Goal: Task Accomplishment & Management: Use online tool/utility

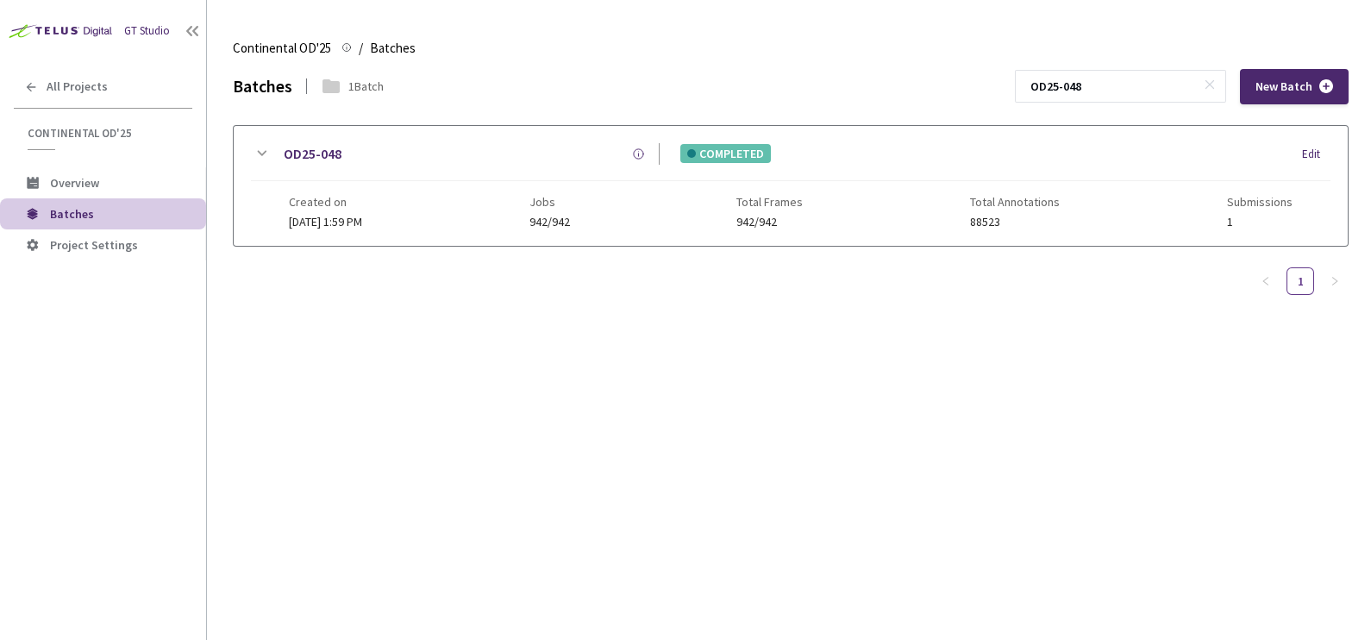
drag, startPoint x: 1141, startPoint y: 86, endPoint x: 944, endPoint y: 88, distance: 197.4
click at [944, 88] on div "Batches 1 Batch OD25-048 New Batch" at bounding box center [790, 86] width 1115 height 35
paste input "9"
type input "OD25-049"
click at [259, 159] on icon at bounding box center [261, 153] width 21 height 21
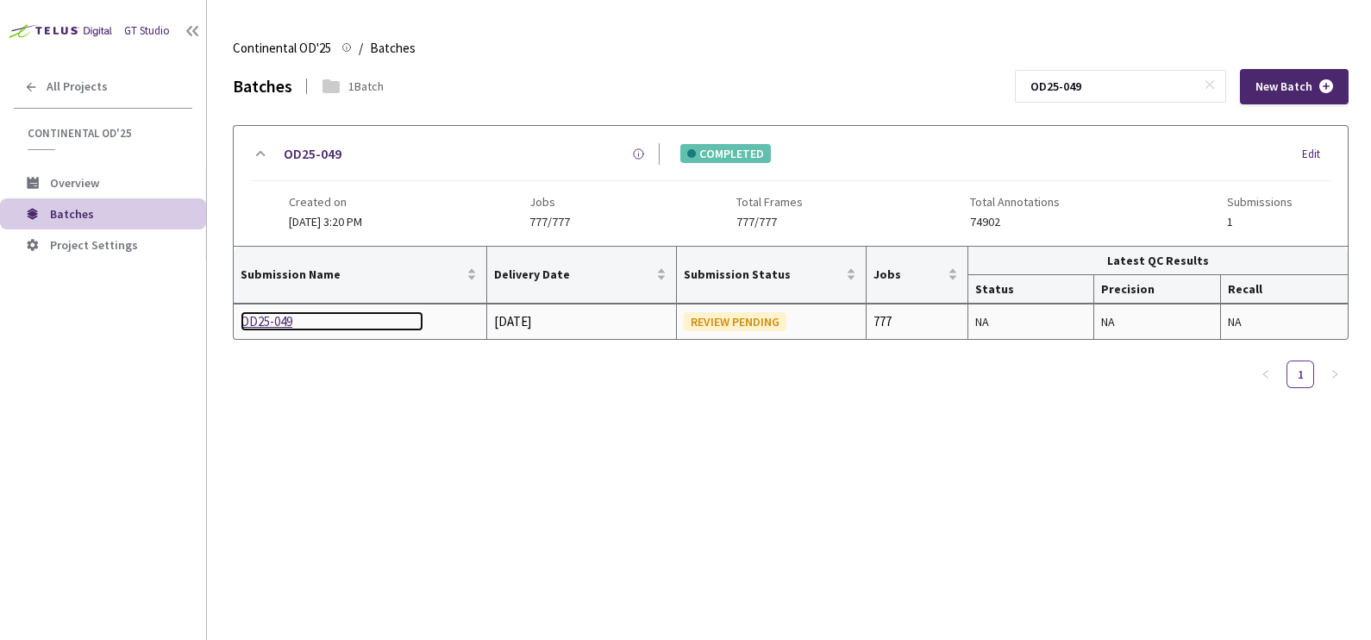
click at [278, 319] on div "OD25-049" at bounding box center [331, 321] width 183 height 21
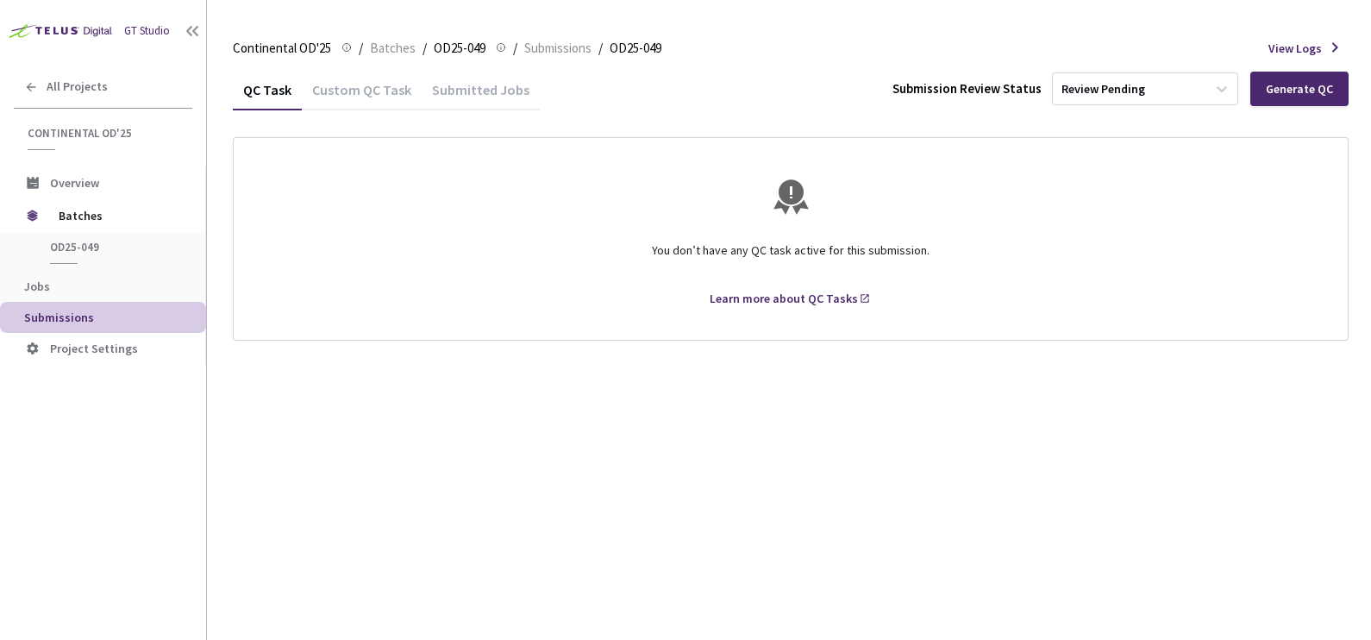
click at [1276, 99] on div "Generate QC" at bounding box center [1299, 89] width 98 height 34
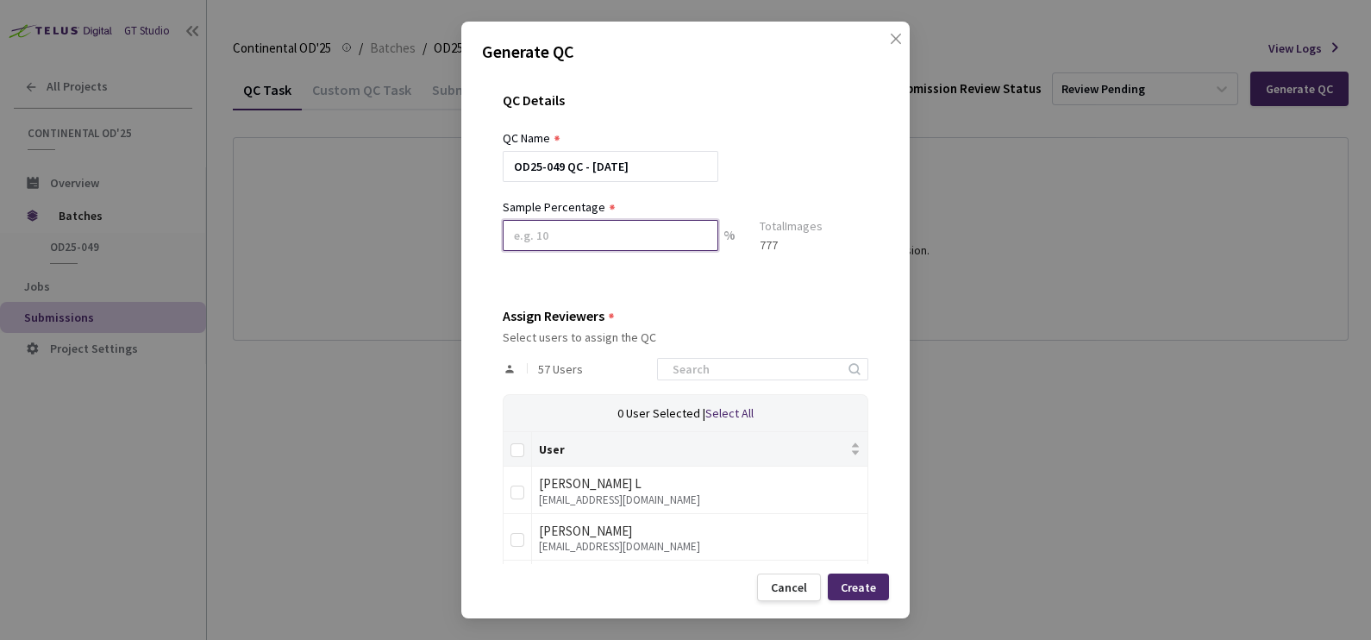
click at [616, 237] on input at bounding box center [610, 235] width 215 height 31
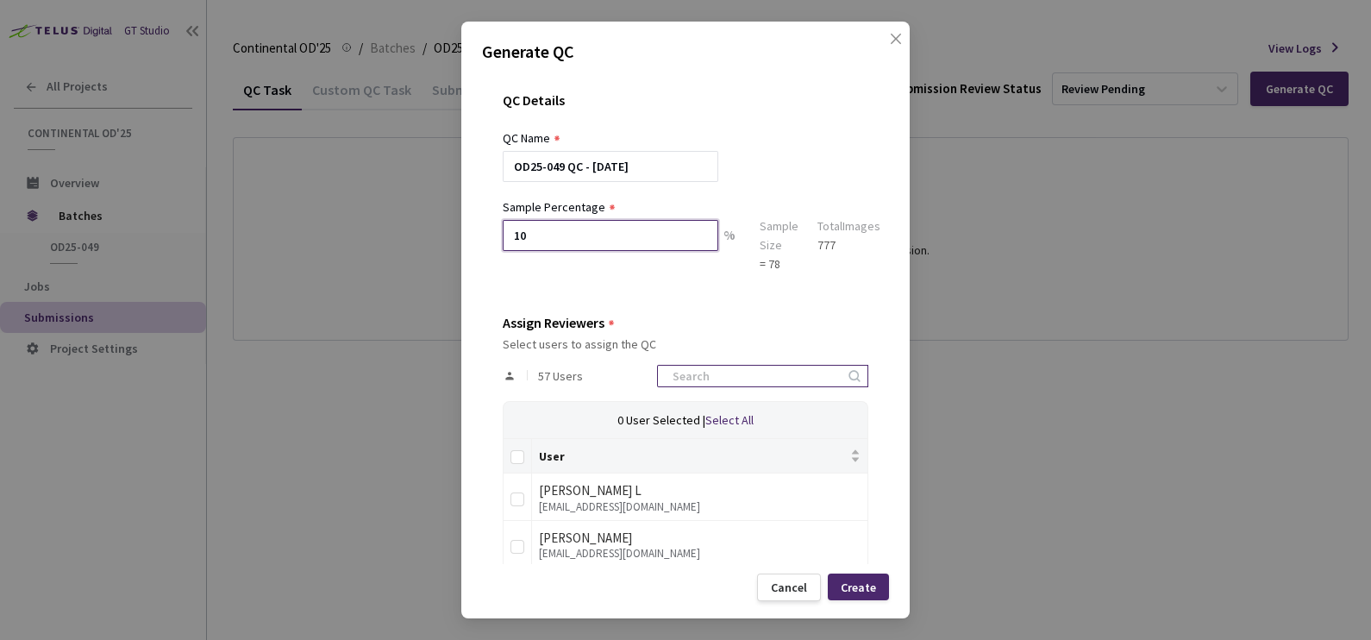
type input "10"
click at [742, 369] on input at bounding box center [754, 375] width 184 height 21
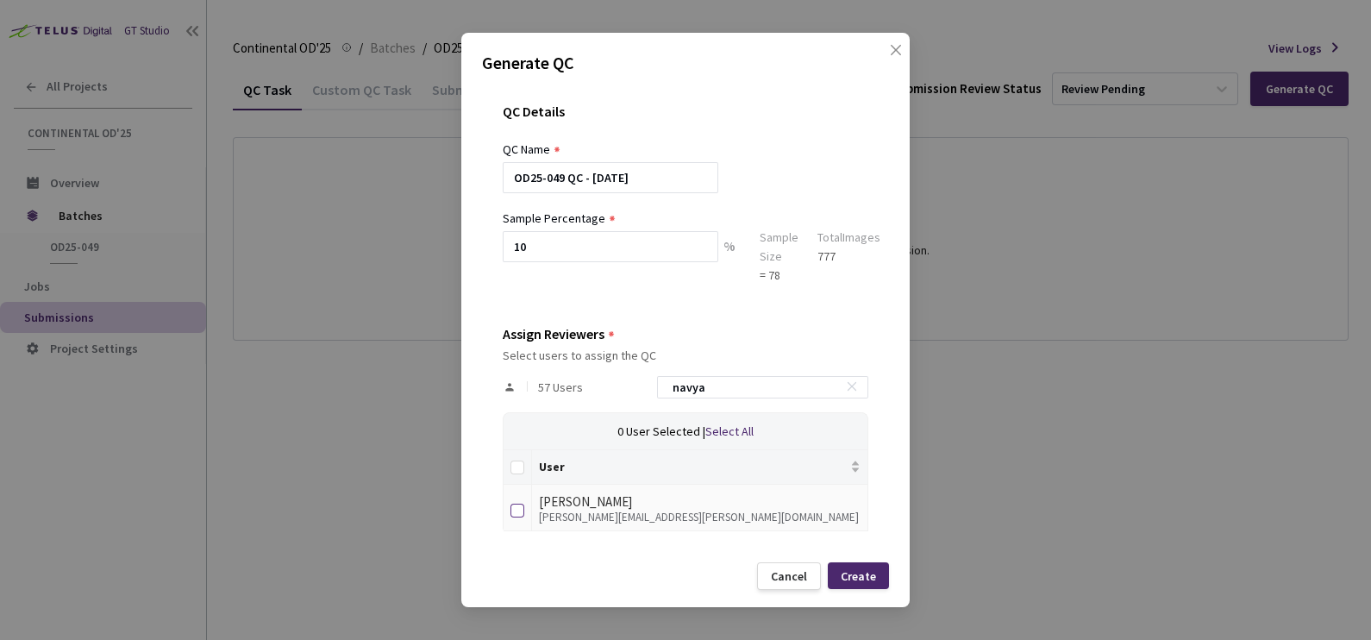
type input "navya"
click at [520, 509] on input "checkbox" at bounding box center [517, 510] width 14 height 14
checkbox input "true"
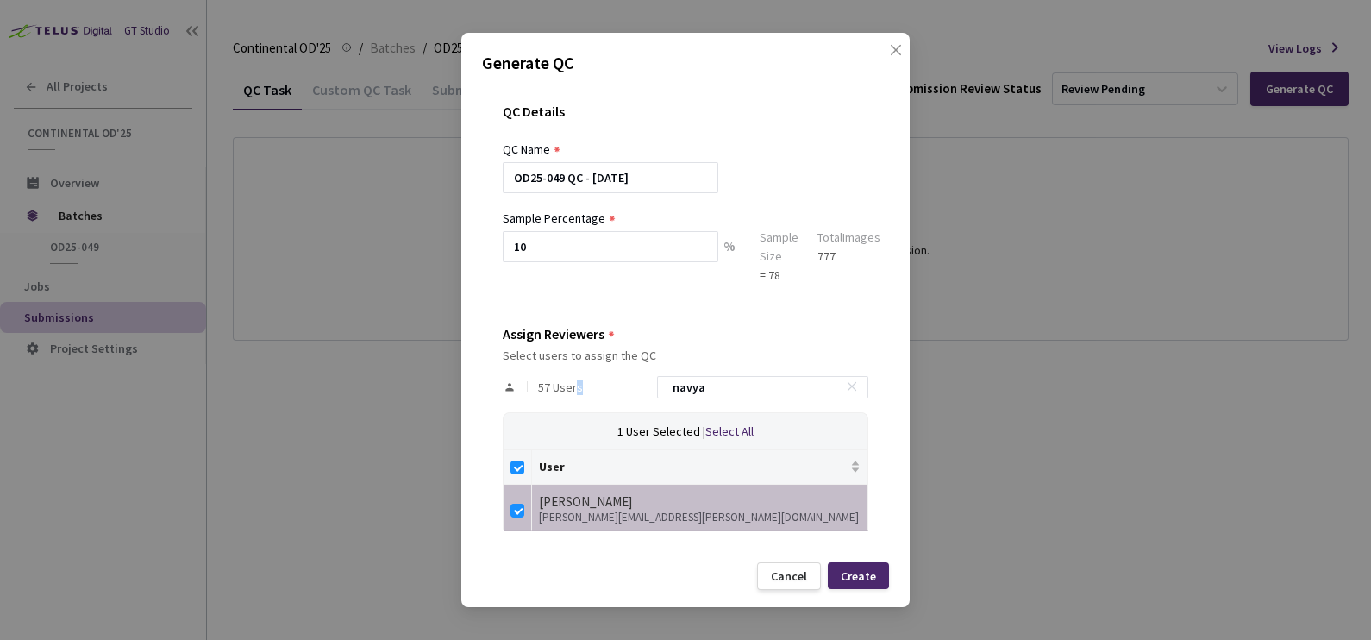
drag, startPoint x: 769, startPoint y: 384, endPoint x: 567, endPoint y: 397, distance: 202.1
click at [567, 397] on div "57 Users navya" at bounding box center [685, 387] width 365 height 50
drag, startPoint x: 567, startPoint y: 397, endPoint x: 721, endPoint y: 397, distance: 154.3
click at [721, 397] on div "navya" at bounding box center [762, 387] width 211 height 22
click at [735, 384] on input "navya" at bounding box center [754, 387] width 184 height 21
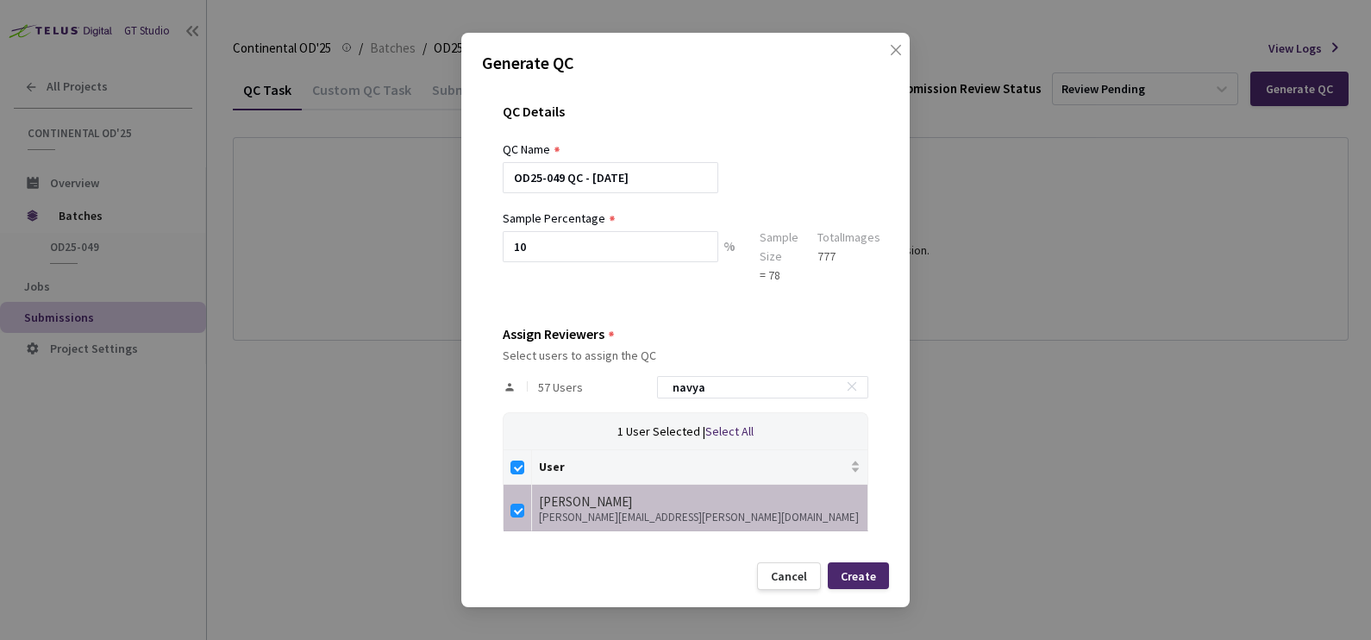
drag, startPoint x: 763, startPoint y: 381, endPoint x: 649, endPoint y: 384, distance: 113.8
click at [649, 384] on div "57 Users navya" at bounding box center [685, 387] width 365 height 50
checkbox input "false"
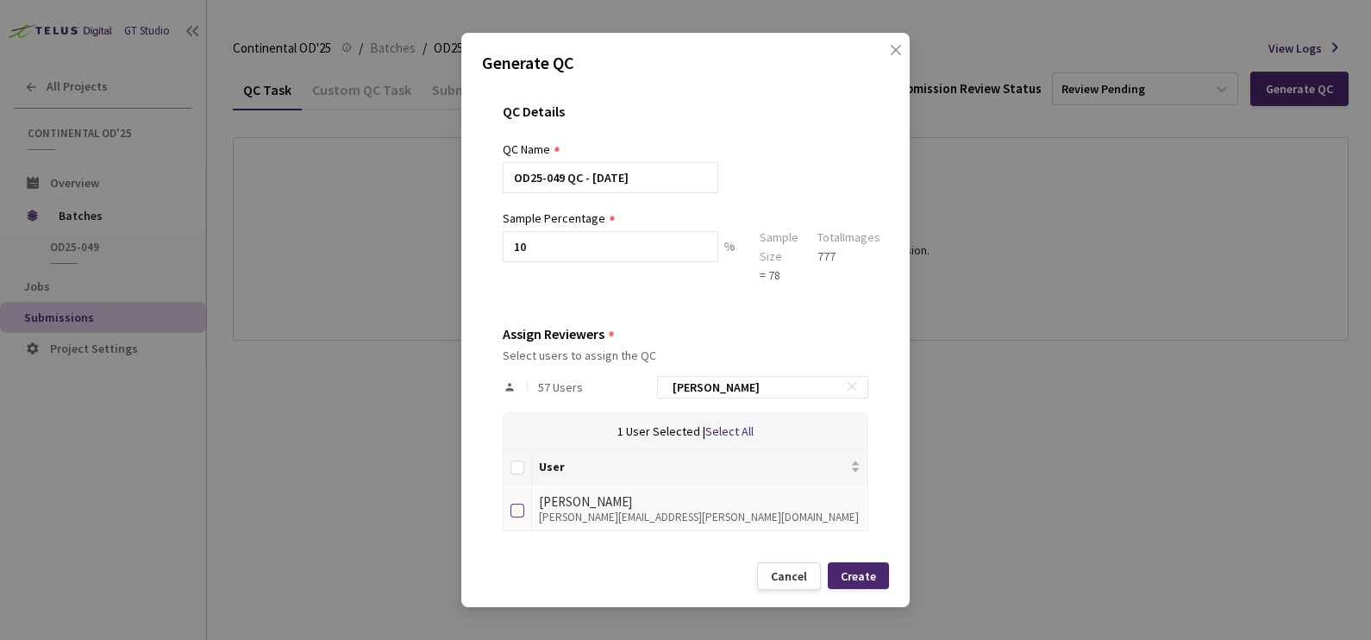
type input "[PERSON_NAME]"
drag, startPoint x: 517, startPoint y: 511, endPoint x: 668, endPoint y: 426, distance: 173.3
click at [518, 509] on input "checkbox" at bounding box center [517, 510] width 14 height 14
checkbox input "true"
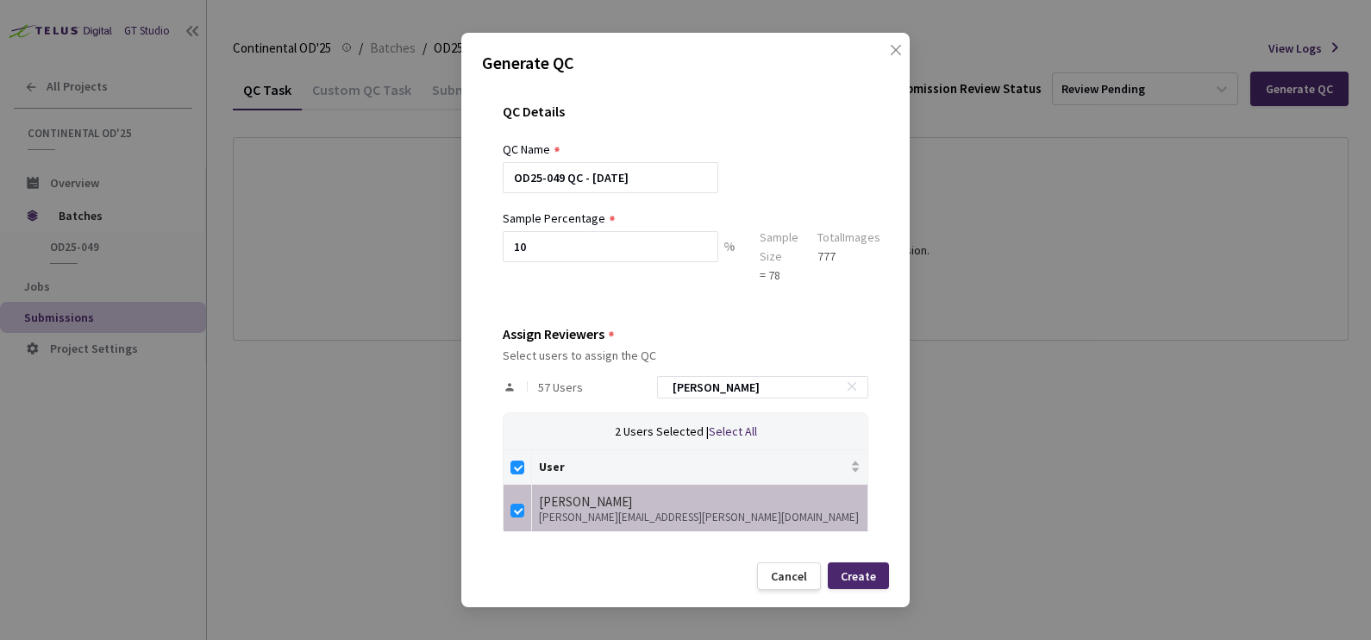
drag, startPoint x: 763, startPoint y: 386, endPoint x: 642, endPoint y: 392, distance: 120.8
click at [642, 392] on div "57 Users [PERSON_NAME]" at bounding box center [685, 387] width 365 height 50
checkbox input "false"
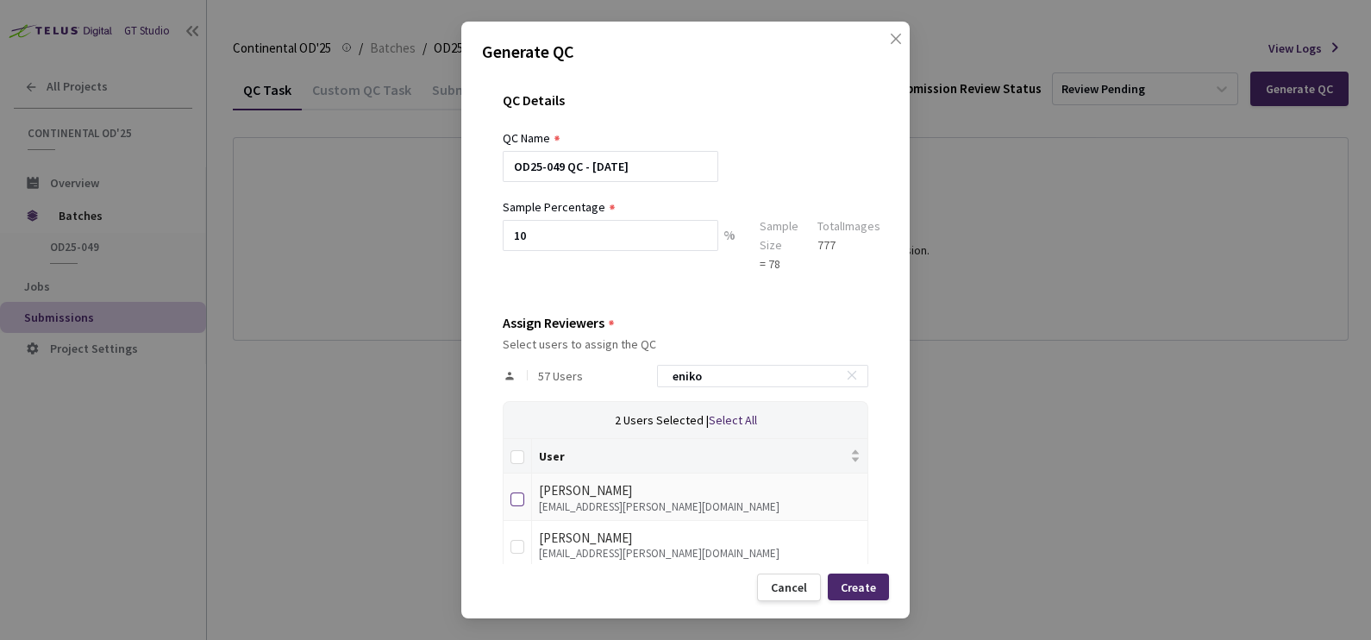
type input "eniko"
click at [519, 498] on input "checkbox" at bounding box center [517, 499] width 14 height 14
checkbox input "true"
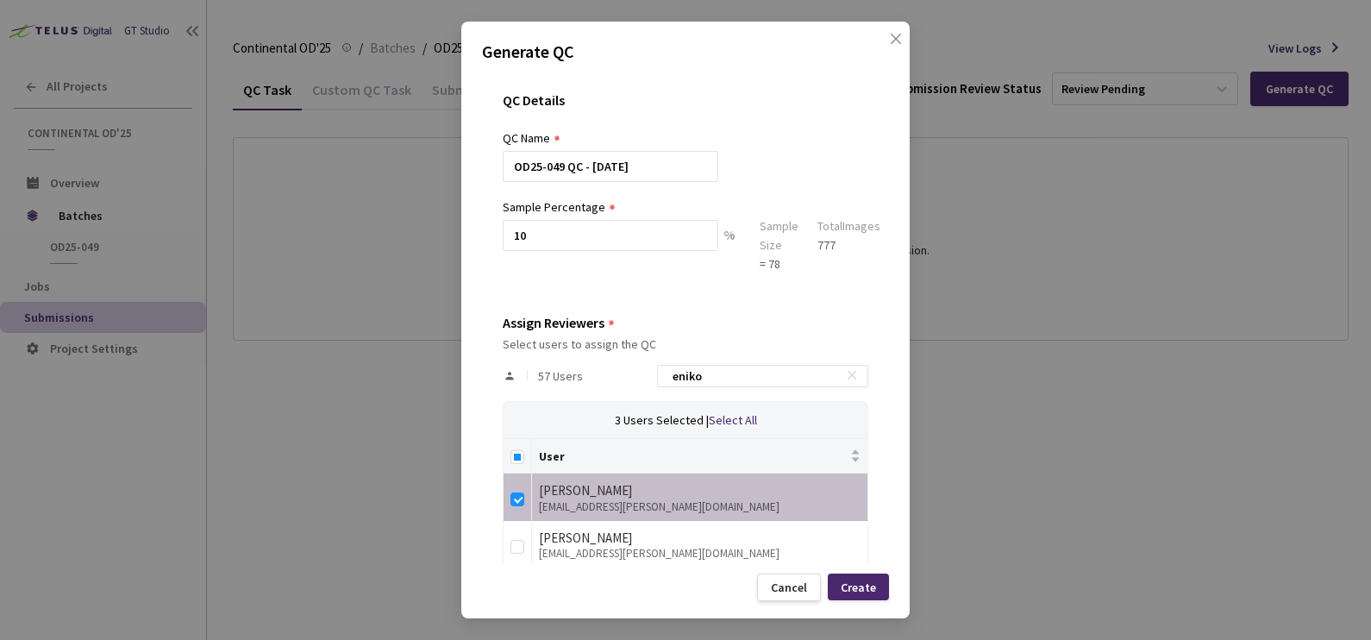
drag, startPoint x: 593, startPoint y: 390, endPoint x: 520, endPoint y: 399, distance: 73.8
click at [523, 398] on div "57 Users [PERSON_NAME]" at bounding box center [685, 376] width 365 height 50
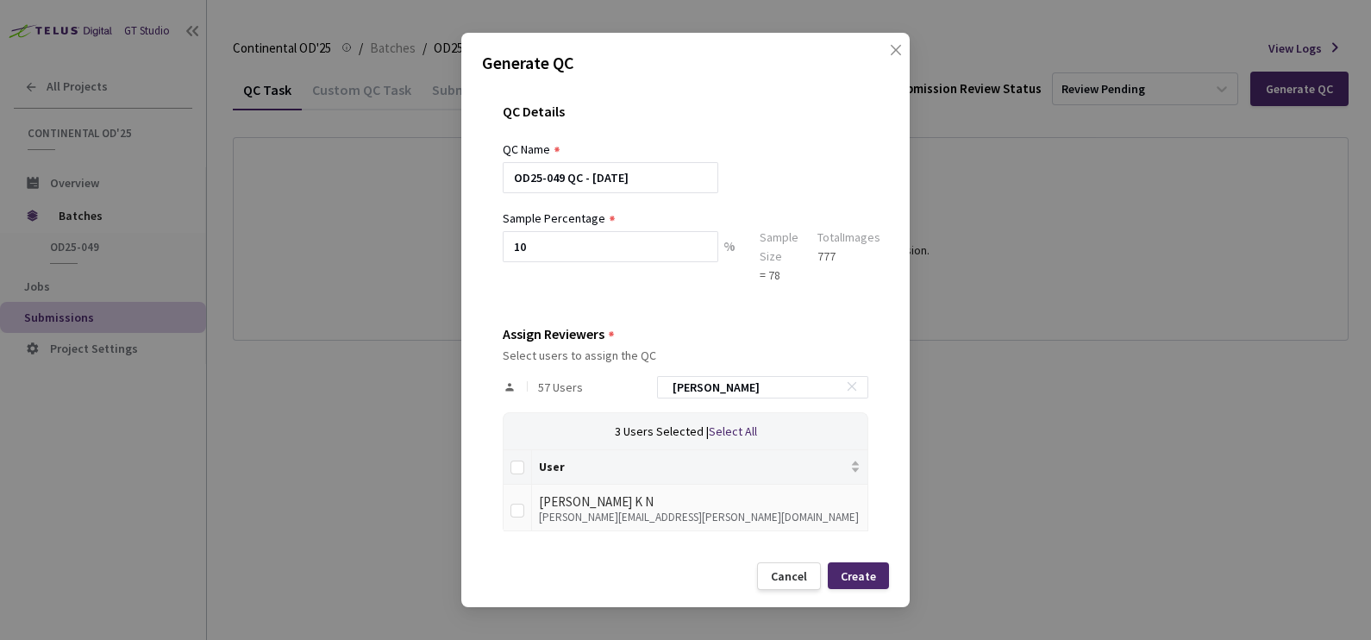
type input "[PERSON_NAME]"
click at [509, 509] on td at bounding box center [517, 507] width 28 height 47
click at [513, 509] on input "checkbox" at bounding box center [517, 510] width 14 height 14
checkbox input "true"
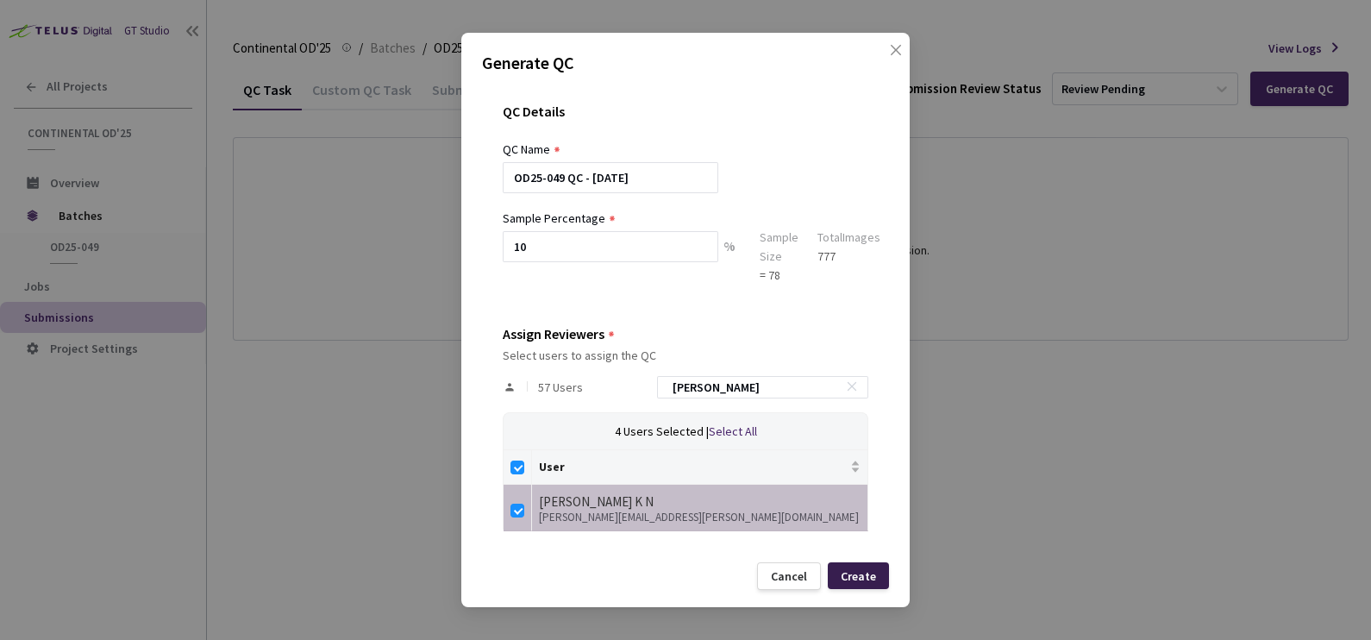
click at [866, 577] on div "Create" at bounding box center [857, 576] width 35 height 14
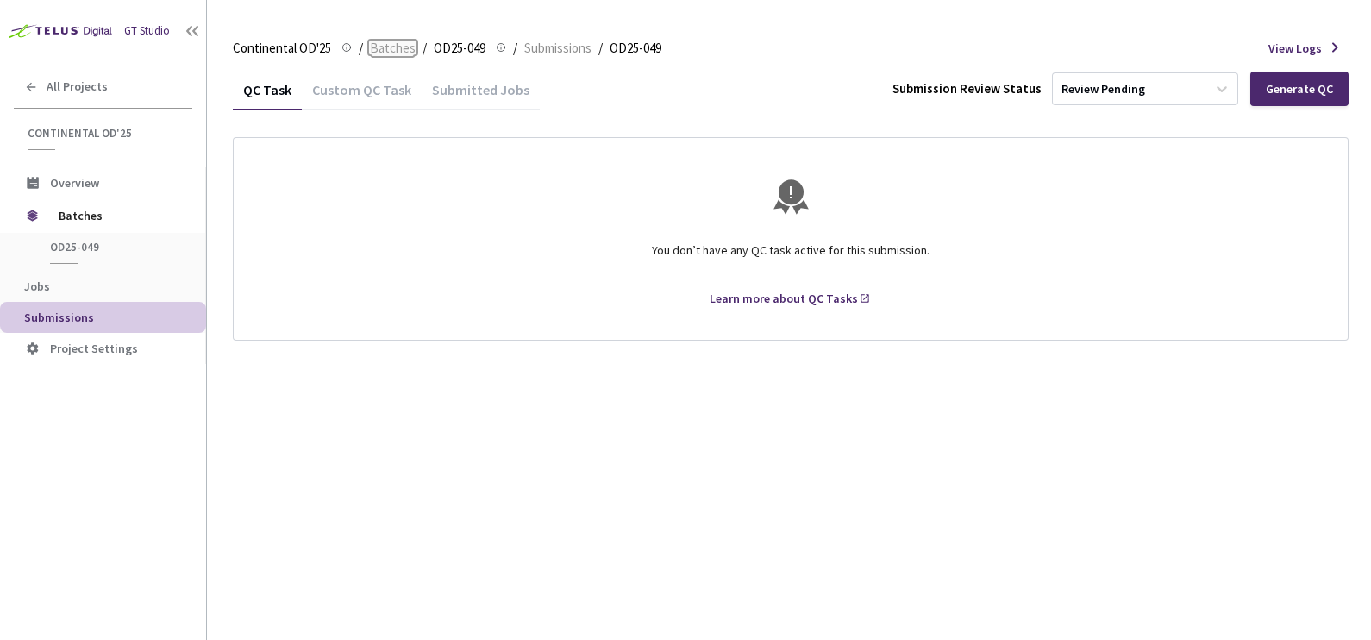
click at [400, 47] on span "Batches" at bounding box center [393, 48] width 46 height 21
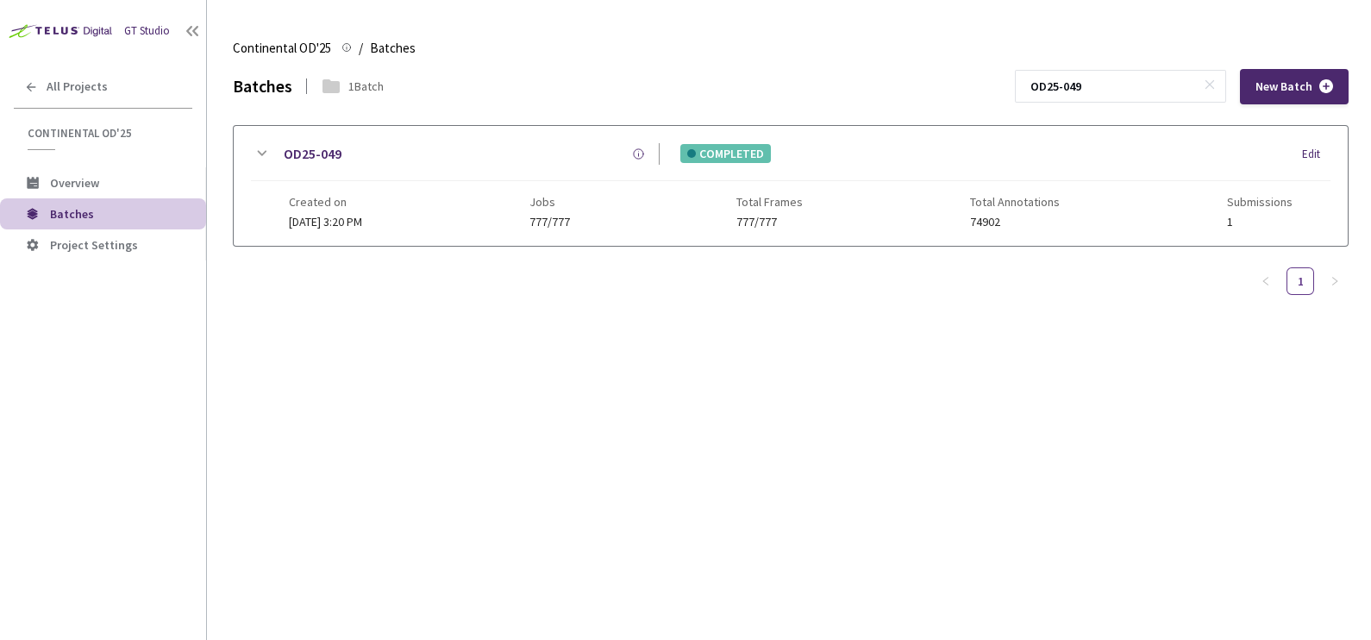
click at [259, 156] on icon at bounding box center [261, 153] width 21 height 21
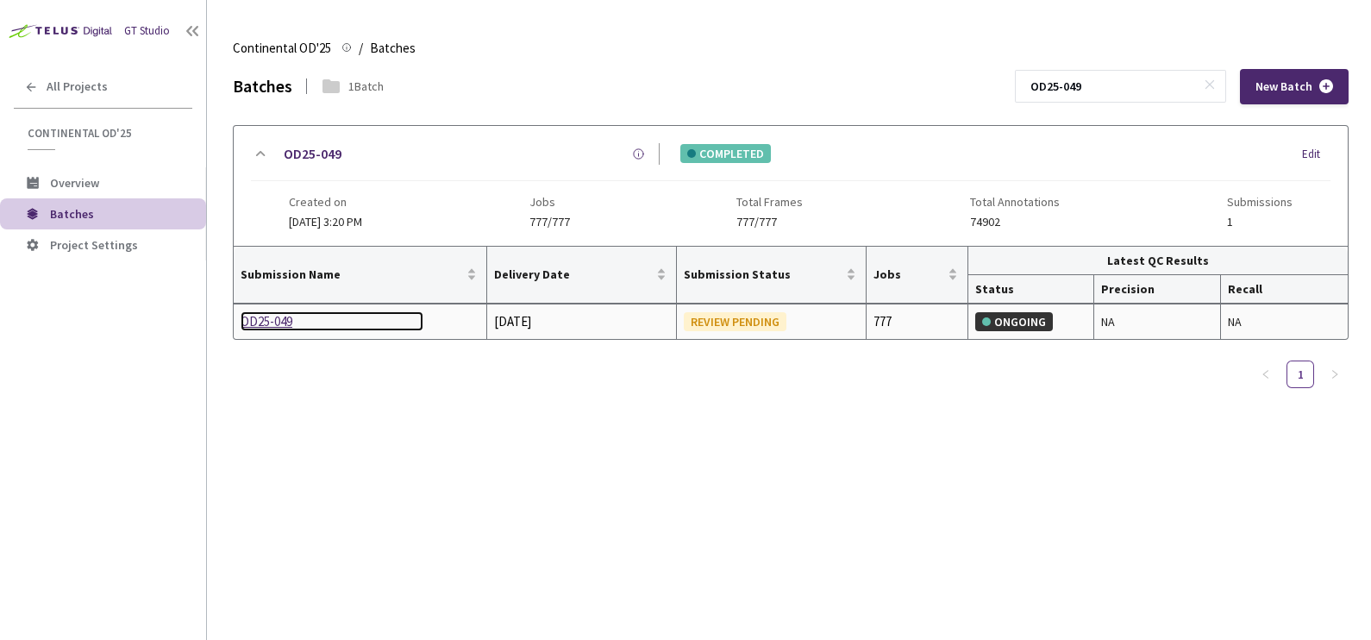
click at [273, 311] on div "OD25-049" at bounding box center [331, 321] width 183 height 21
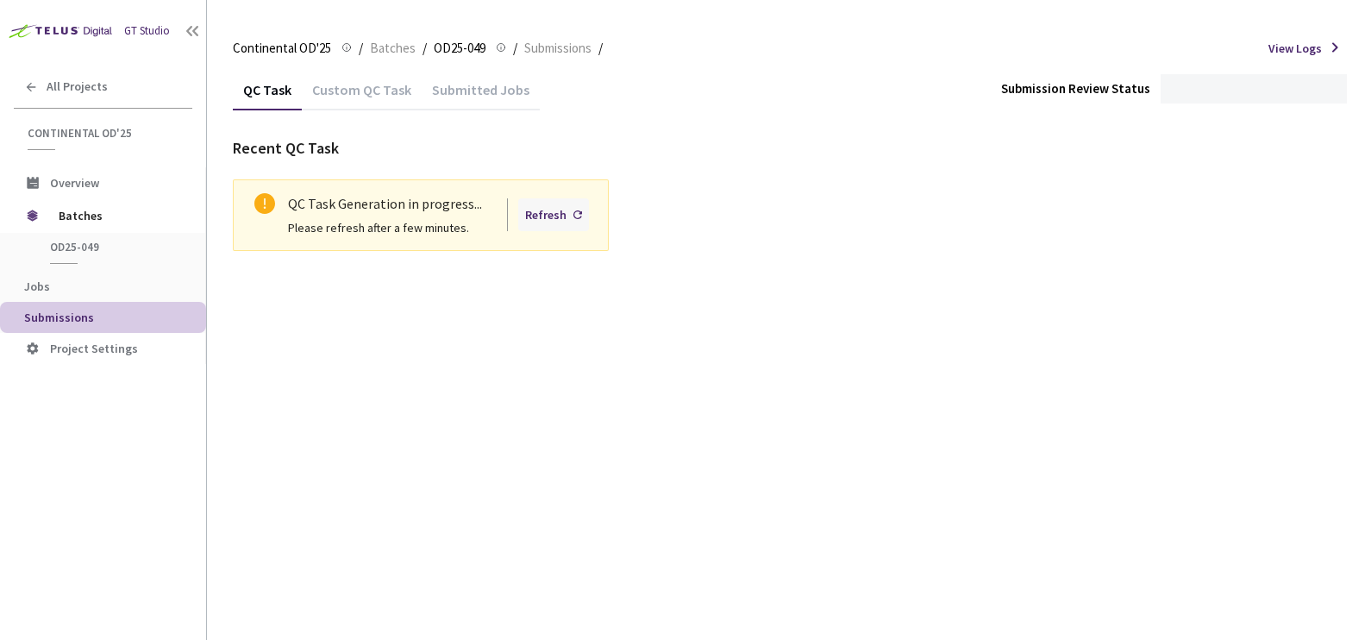
click at [545, 223] on div "Refresh" at bounding box center [545, 214] width 41 height 19
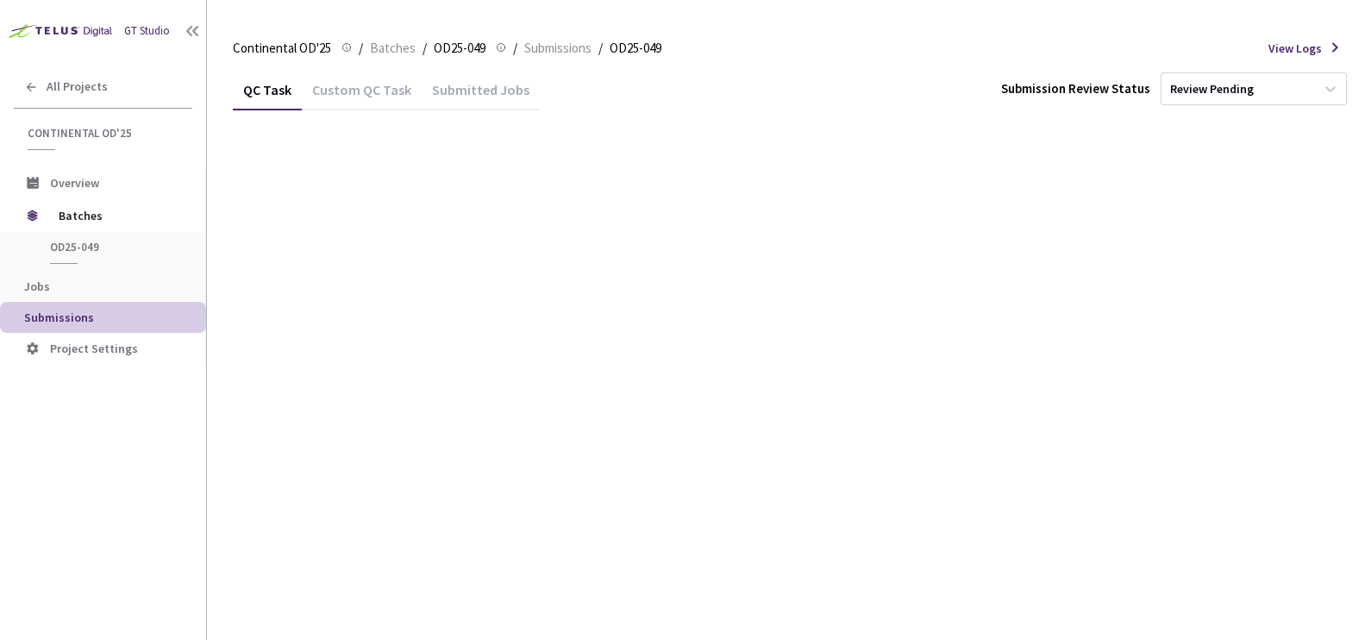
click at [545, 223] on div "Fetching Data" at bounding box center [685, 320] width 1371 height 640
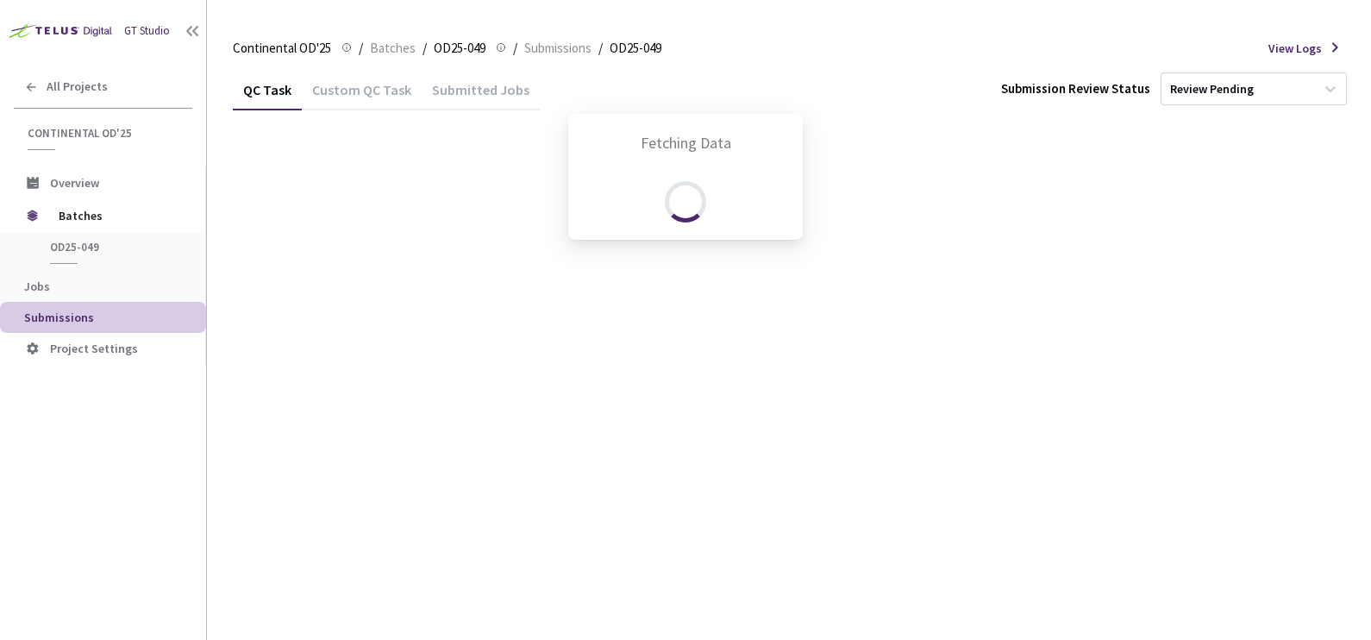
click at [545, 223] on div "Fetching Data" at bounding box center [685, 320] width 1371 height 640
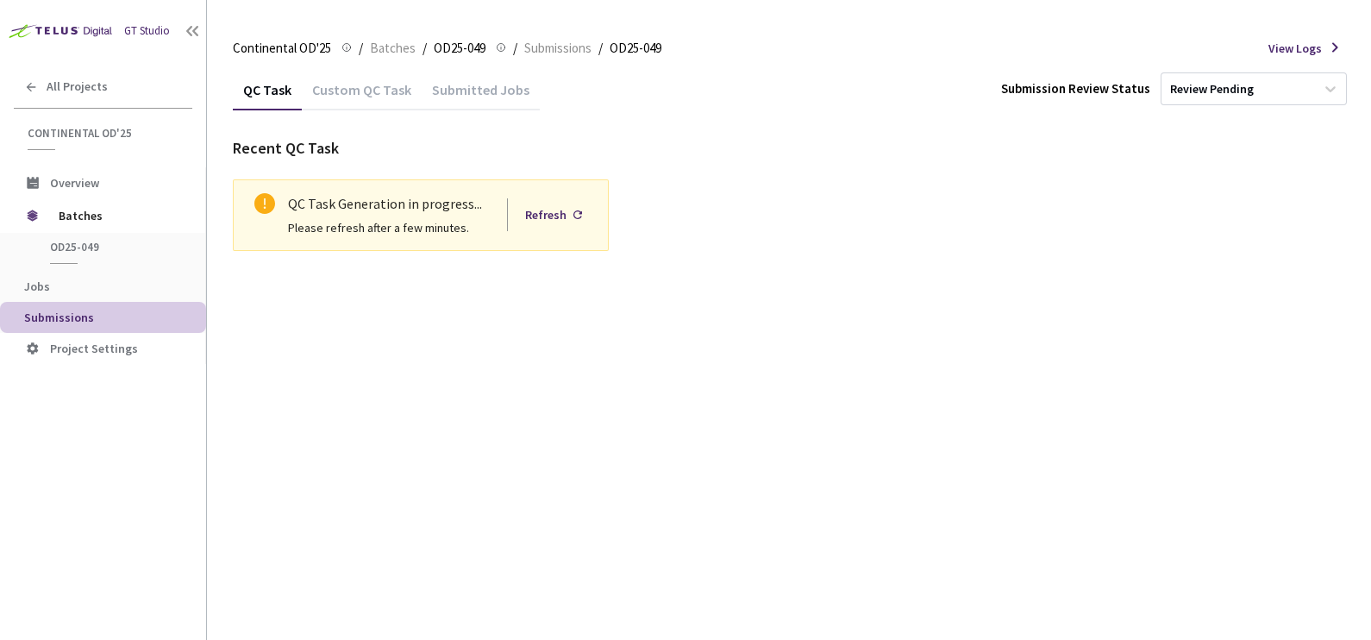
click at [846, 393] on div "QC Task Custom QC Task Submitted Jobs Submission Review Status Review Pending R…" at bounding box center [790, 354] width 1115 height 571
click at [559, 209] on div "Refresh" at bounding box center [545, 214] width 41 height 19
click at [560, 211] on div "Refresh" at bounding box center [545, 214] width 41 height 19
click at [527, 215] on div "Refresh" at bounding box center [545, 214] width 41 height 19
click at [560, 202] on div "Refresh" at bounding box center [553, 214] width 71 height 33
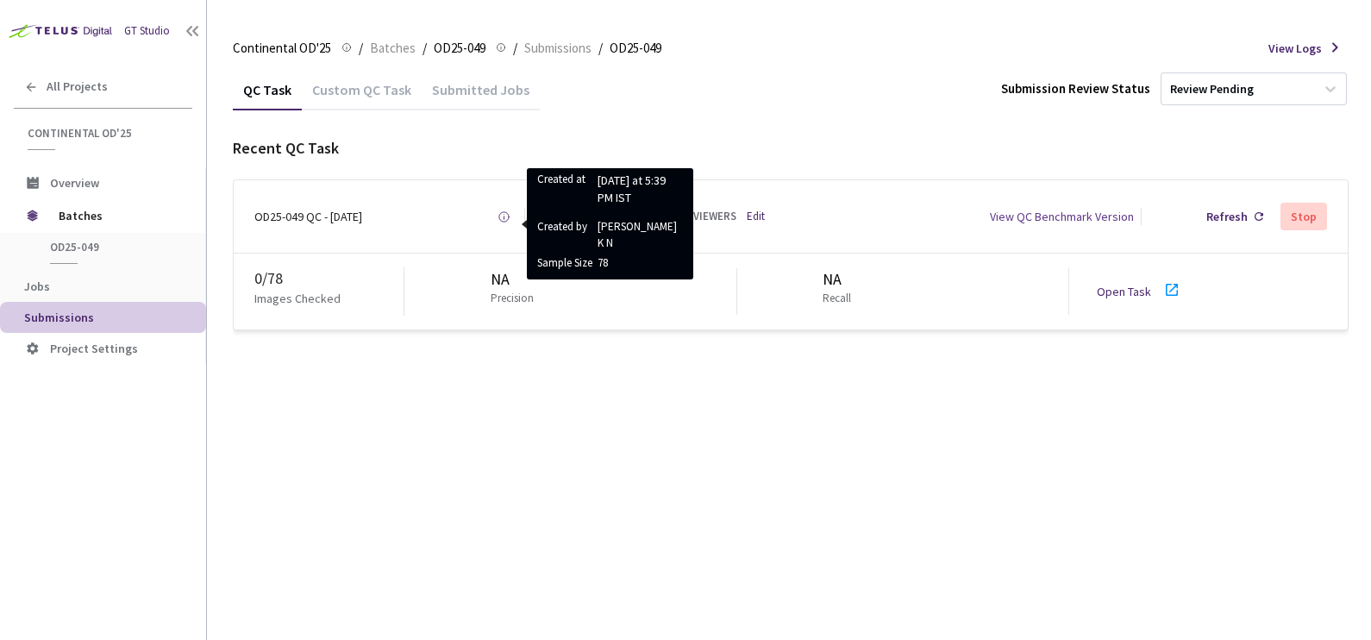
click at [484, 201] on div "OD25-049 QC - [DATE] Created at [DATE] at 5:39 PM IST Created by [PERSON_NAME] …" at bounding box center [791, 216] width 1114 height 72
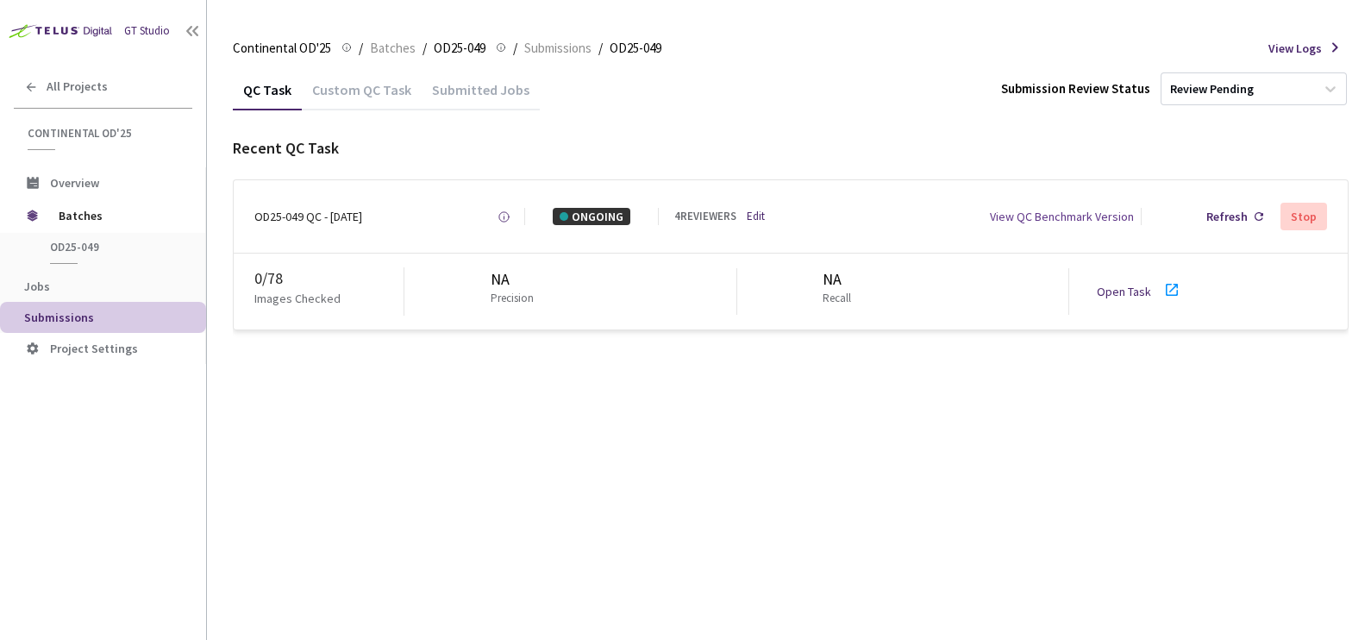
click at [148, 30] on div "GT Studio" at bounding box center [147, 31] width 46 height 16
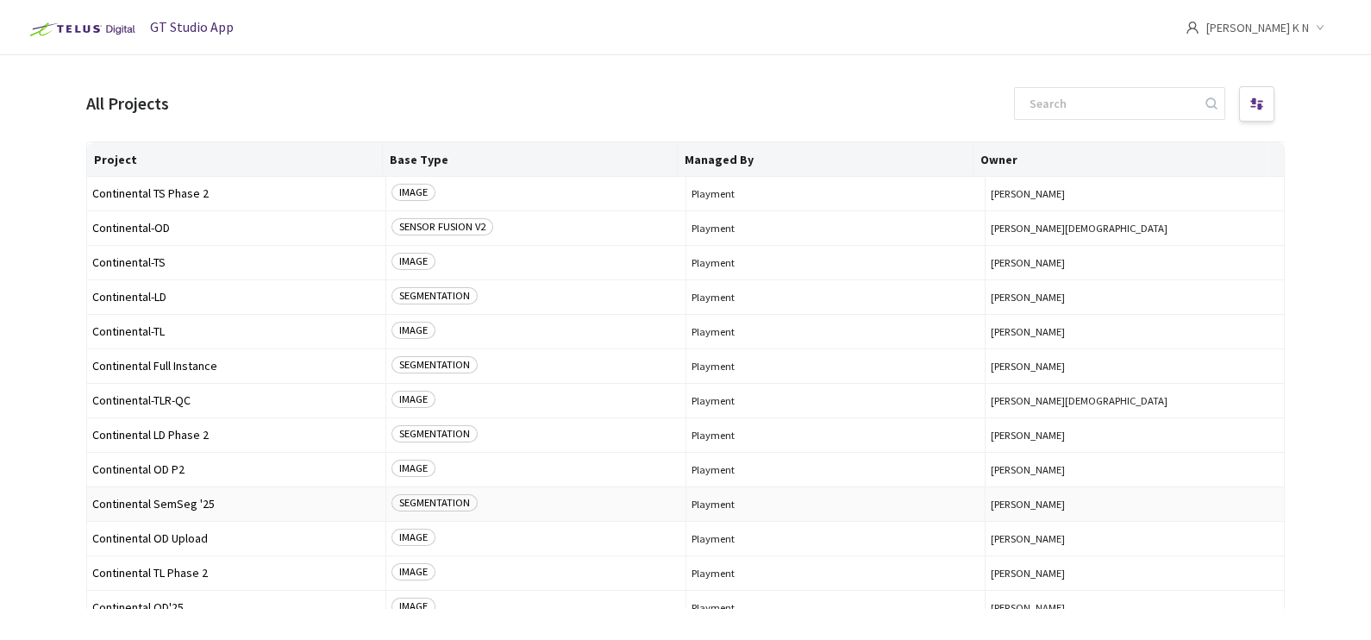
click at [200, 510] on td "Continental SemSeg '25" at bounding box center [236, 504] width 299 height 34
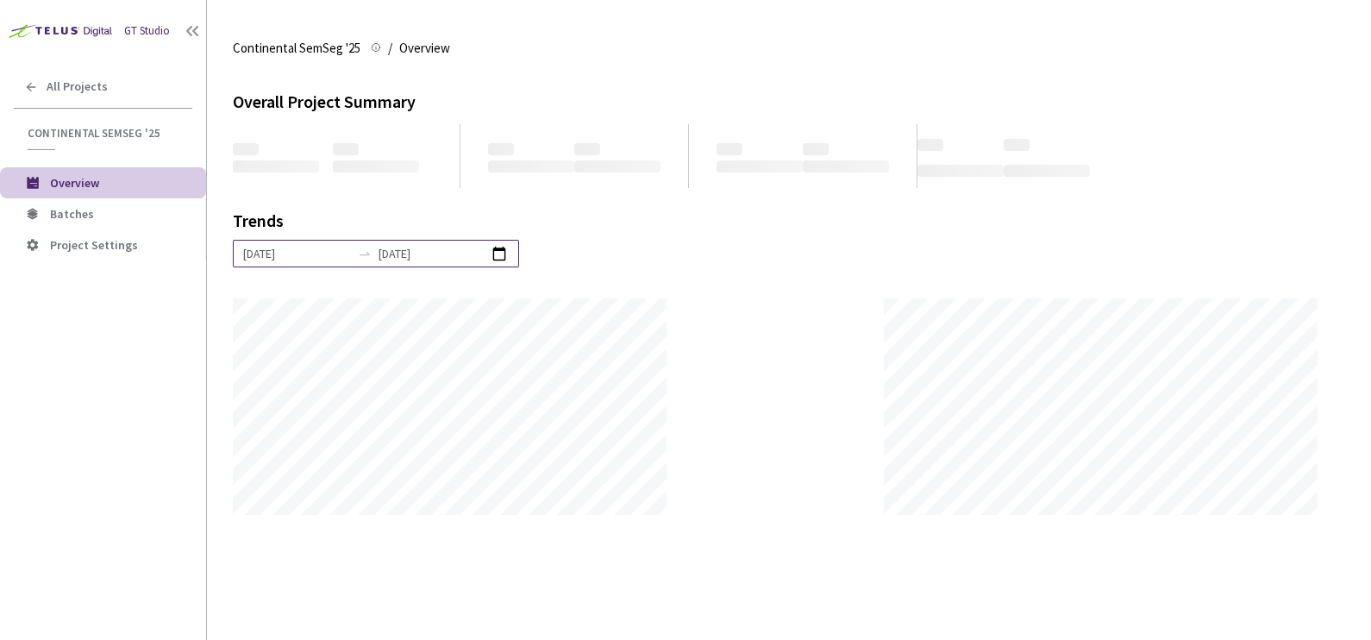
scroll to position [640, 1370]
click at [116, 219] on span "Batches" at bounding box center [121, 214] width 142 height 15
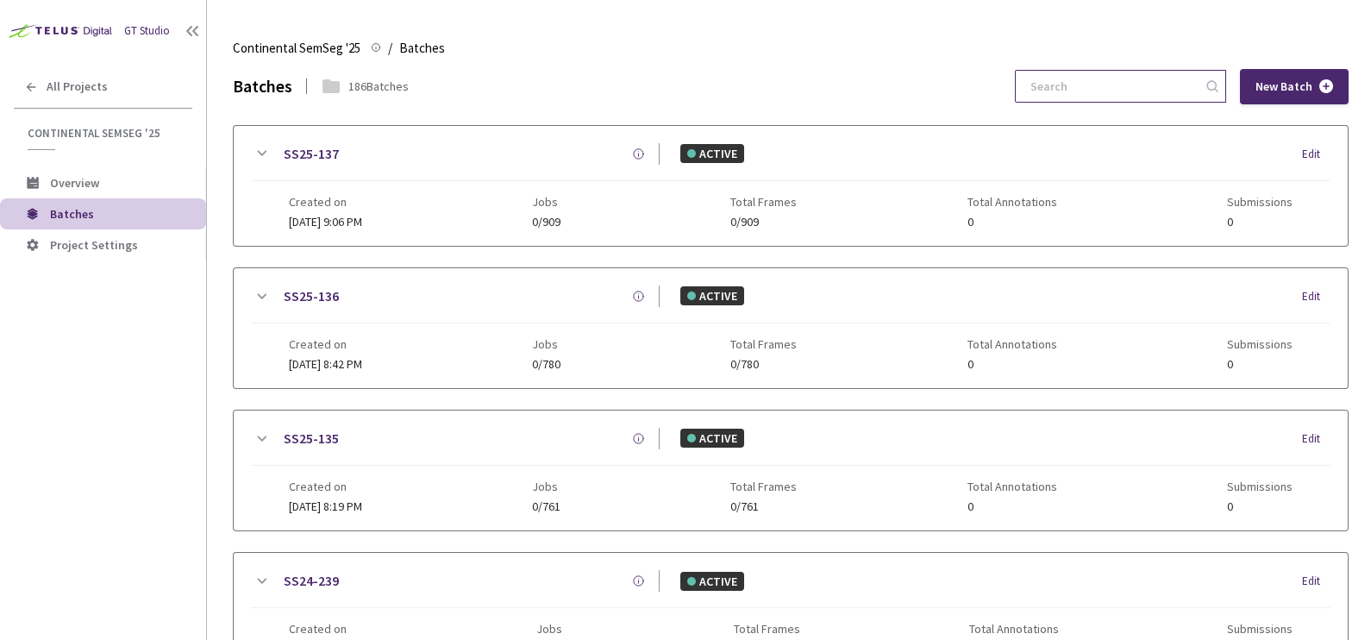
click at [1065, 88] on input at bounding box center [1112, 86] width 184 height 31
paste input "25-054"
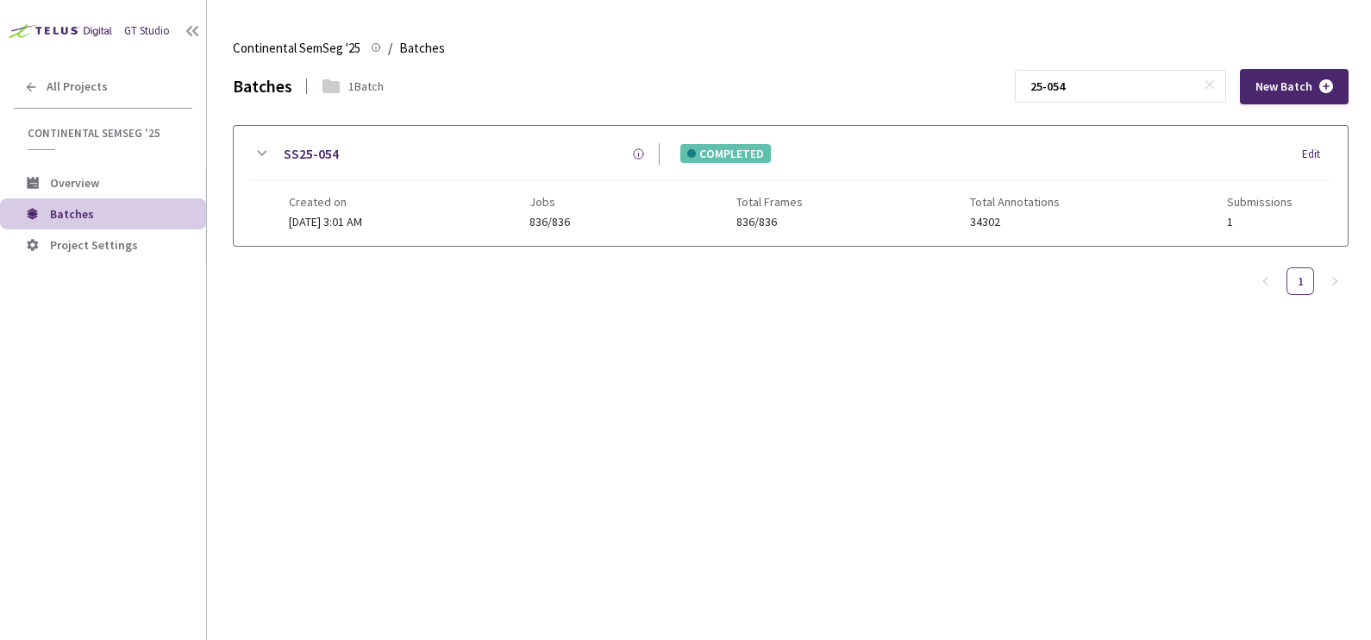
type input "25-054"
click at [253, 148] on icon at bounding box center [261, 153] width 21 height 21
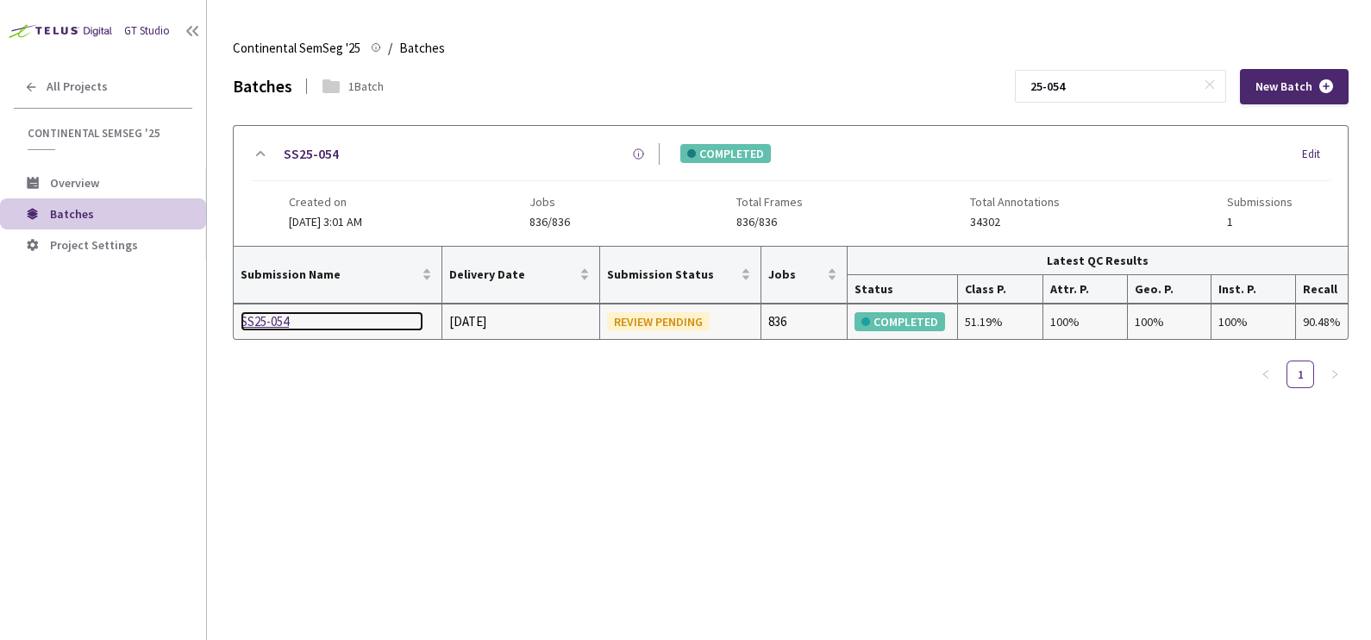
click at [280, 322] on div "SS25-054" at bounding box center [331, 321] width 183 height 21
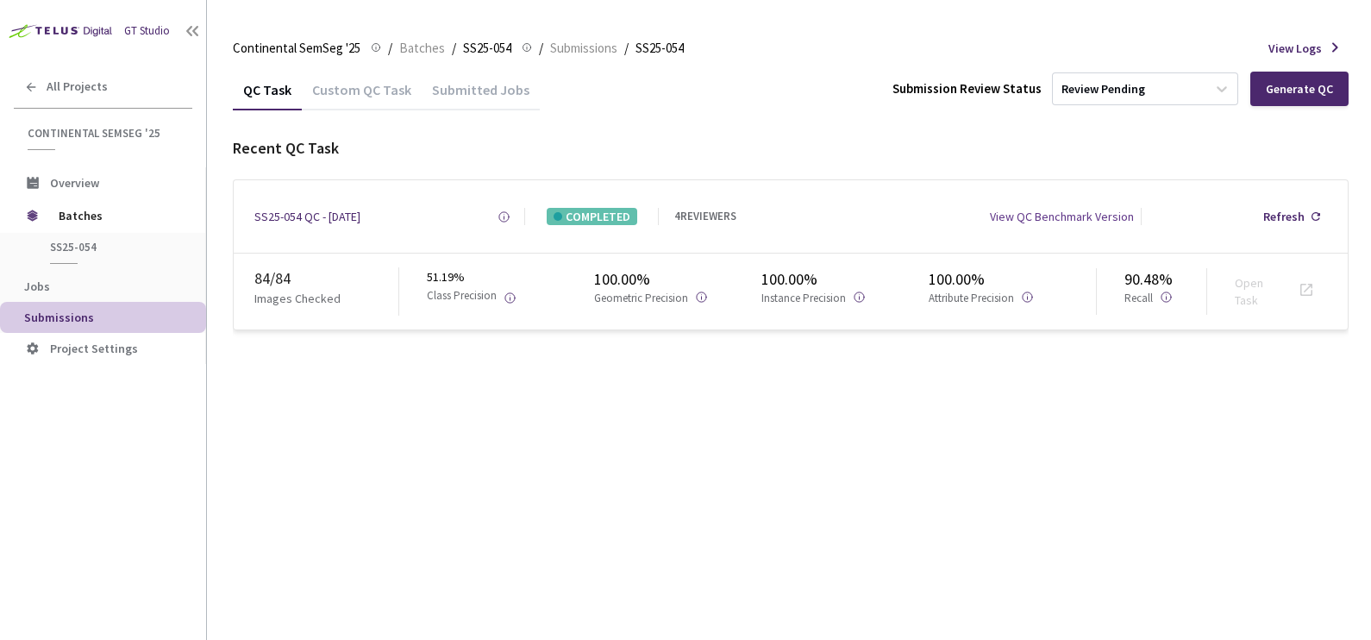
click at [807, 432] on div "QC Task Custom QC Task Submitted Jobs Submission Review Status Review Pending G…" at bounding box center [790, 354] width 1115 height 571
click at [418, 44] on span "Batches" at bounding box center [422, 48] width 46 height 21
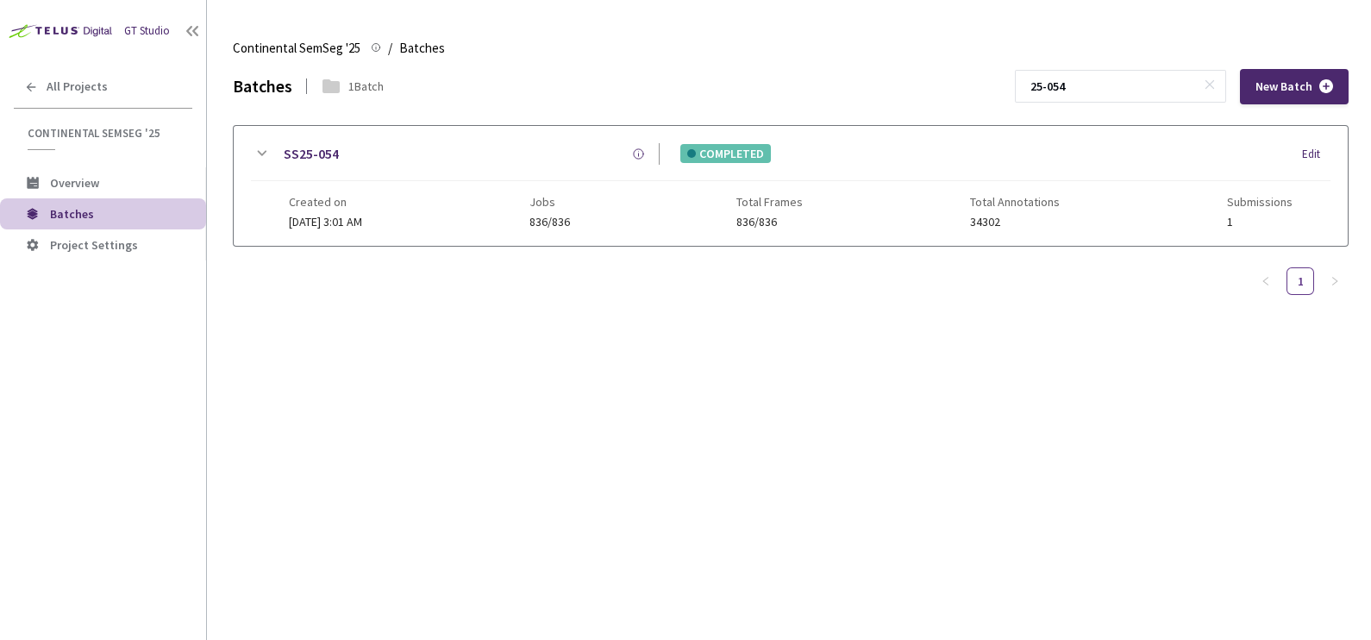
drag, startPoint x: 1127, startPoint y: 95, endPoint x: 939, endPoint y: 98, distance: 188.8
click at [939, 98] on div "Batches 1 Batch 25-054 New Batch" at bounding box center [790, 86] width 1115 height 35
paste input "SS25-052"
type input "SS25-052"
click at [263, 155] on icon at bounding box center [261, 153] width 21 height 21
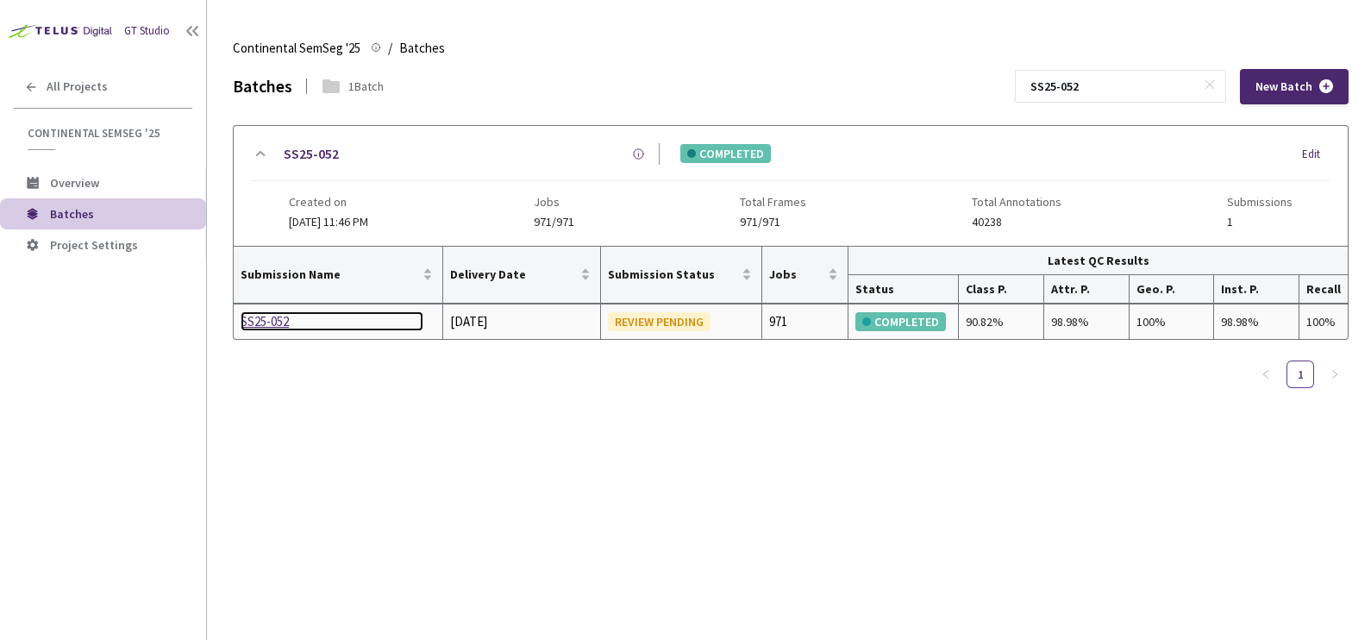
click at [286, 319] on div "SS25-052" at bounding box center [331, 321] width 183 height 21
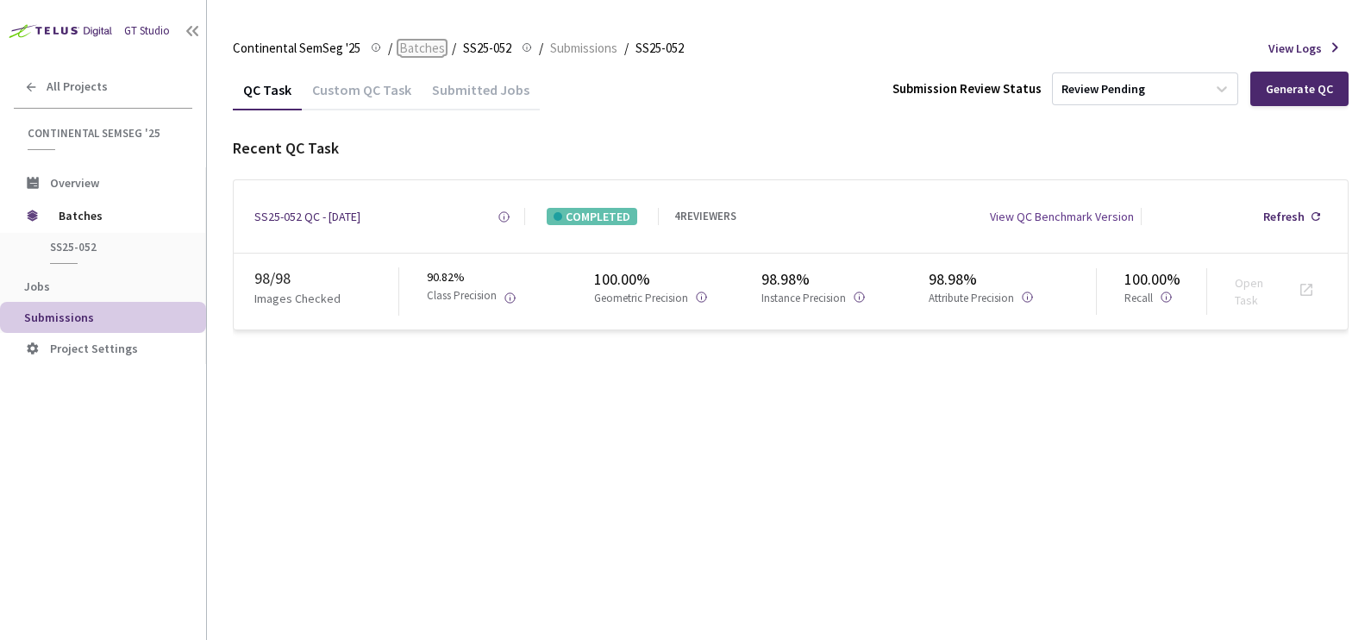
click at [414, 42] on span "Batches" at bounding box center [422, 48] width 46 height 21
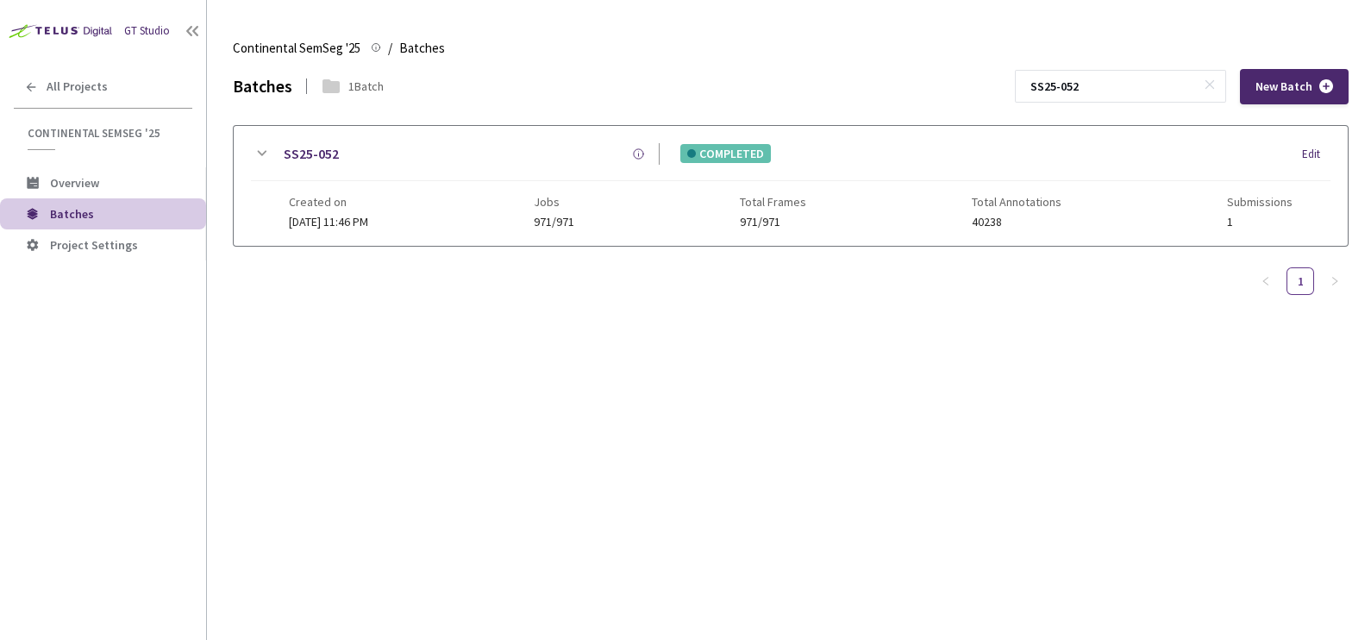
drag, startPoint x: 1126, startPoint y: 87, endPoint x: 946, endPoint y: 88, distance: 180.2
click at [946, 88] on div "Batches 1 Batch SS25-052 New Batch" at bounding box center [790, 86] width 1115 height 35
paste input "25-055"
type input "25-055"
click at [272, 152] on div "SS25-055" at bounding box center [466, 154] width 388 height 22
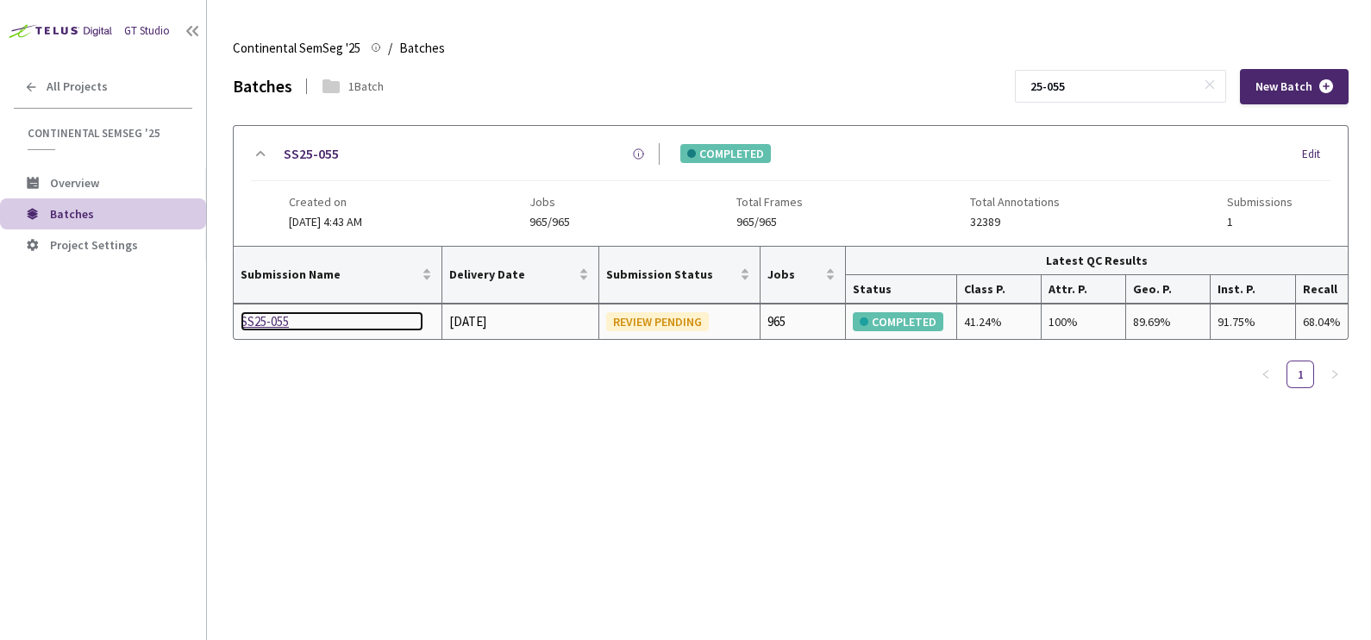
click at [272, 322] on div "SS25-055" at bounding box center [331, 321] width 183 height 21
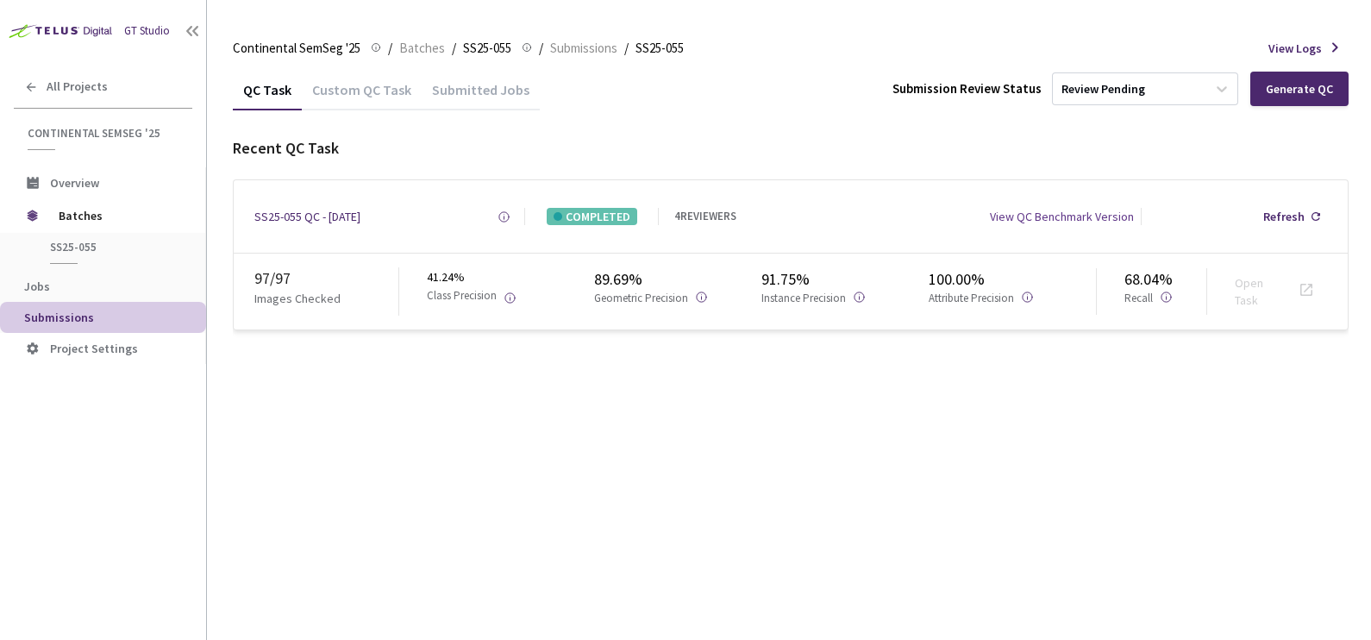
click at [411, 35] on div "Continental SemSeg '25 Continental SemSeg '25 / Batches / SS25-055 SS25-055 / S…" at bounding box center [790, 48] width 1115 height 41
click at [398, 35] on div "Continental SemSeg '25 Continental SemSeg '25 / Batches / SS25-055 SS25-055 / S…" at bounding box center [790, 48] width 1115 height 41
click at [419, 47] on span "Batches" at bounding box center [422, 48] width 46 height 21
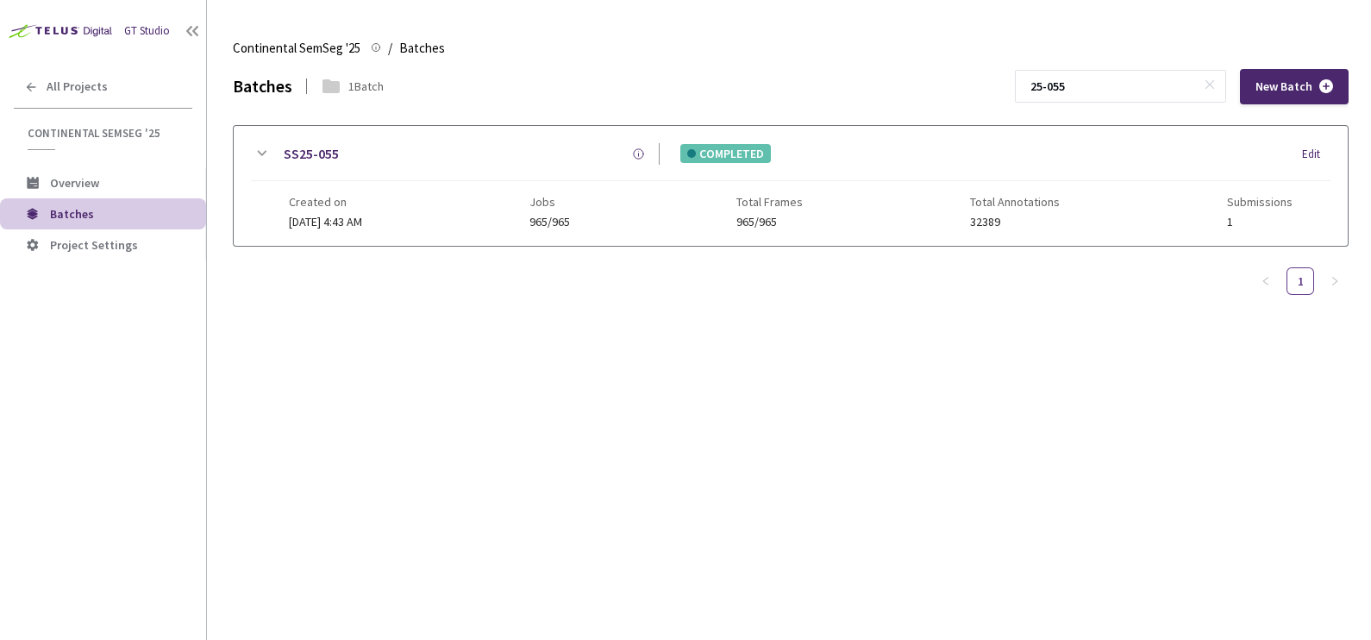
drag, startPoint x: 973, startPoint y: 91, endPoint x: 925, endPoint y: 93, distance: 48.3
click at [925, 93] on div "Batches 1 Batch 25-055 New Batch" at bounding box center [790, 86] width 1115 height 35
paste input "SS25-056"
type input "SS25-056"
click at [261, 153] on icon at bounding box center [262, 153] width 9 height 5
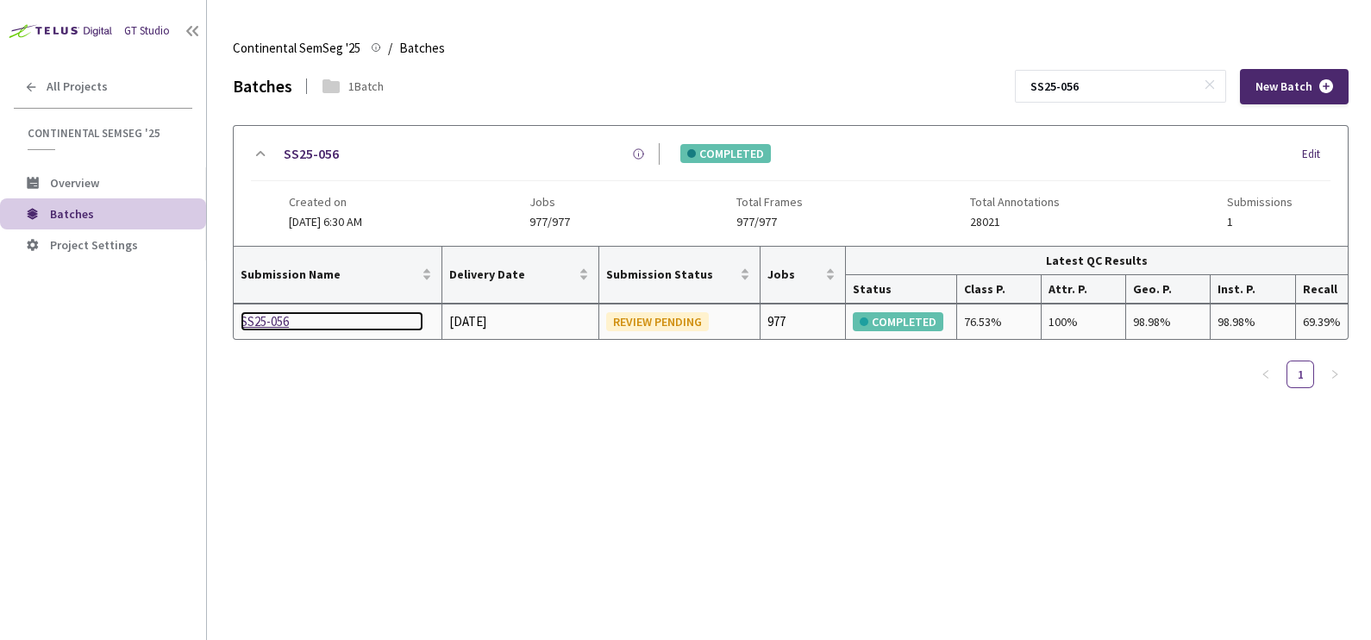
click at [264, 319] on div "SS25-056" at bounding box center [331, 321] width 183 height 21
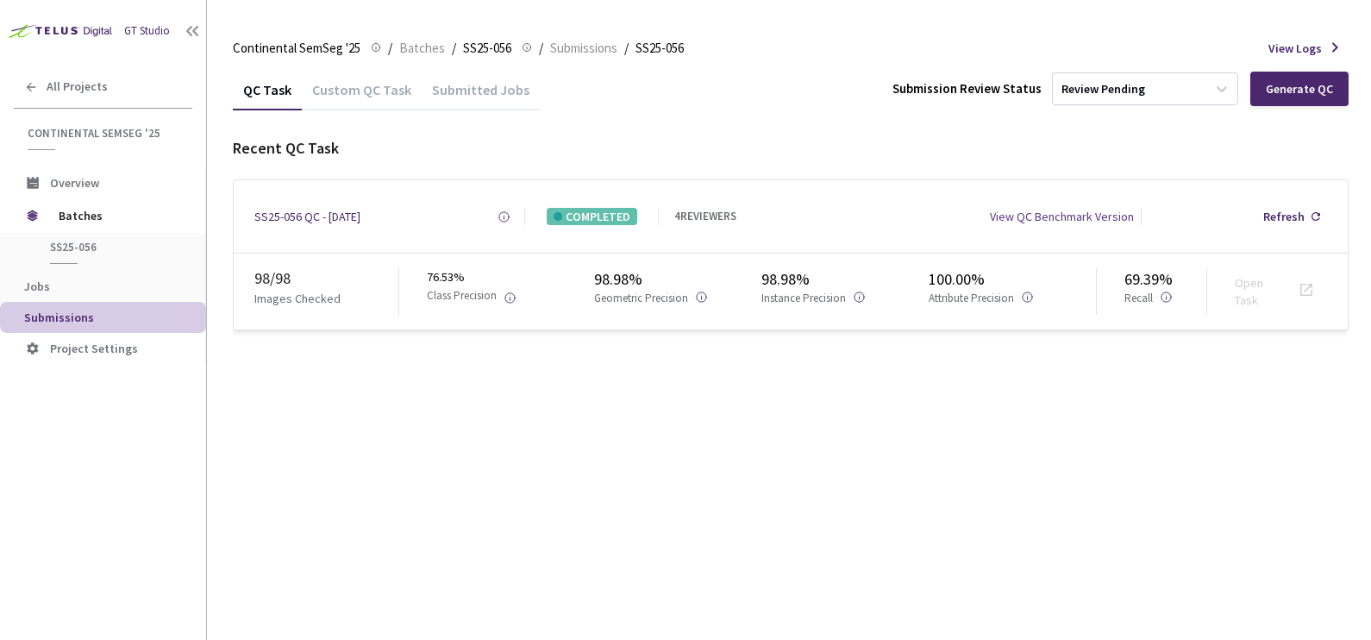
drag, startPoint x: 342, startPoint y: 92, endPoint x: 428, endPoint y: 105, distance: 87.2
click at [343, 92] on div "Custom QC Task" at bounding box center [362, 95] width 120 height 29
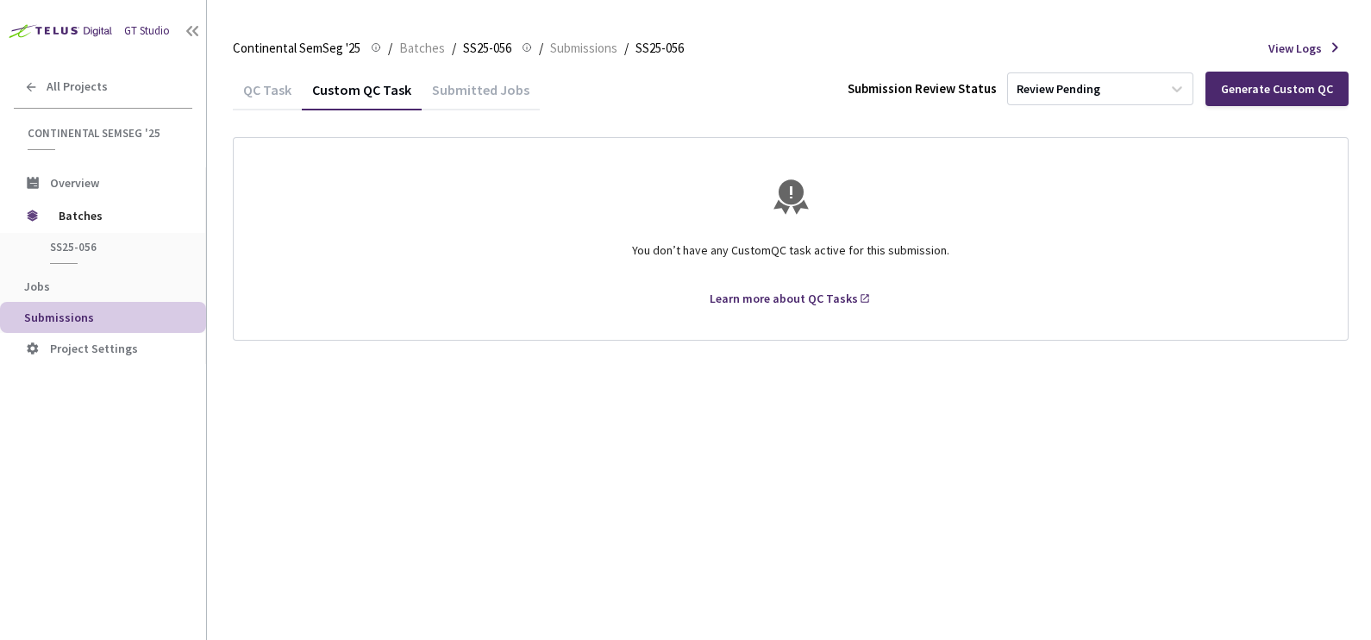
click at [266, 88] on div "QC Task" at bounding box center [267, 95] width 69 height 29
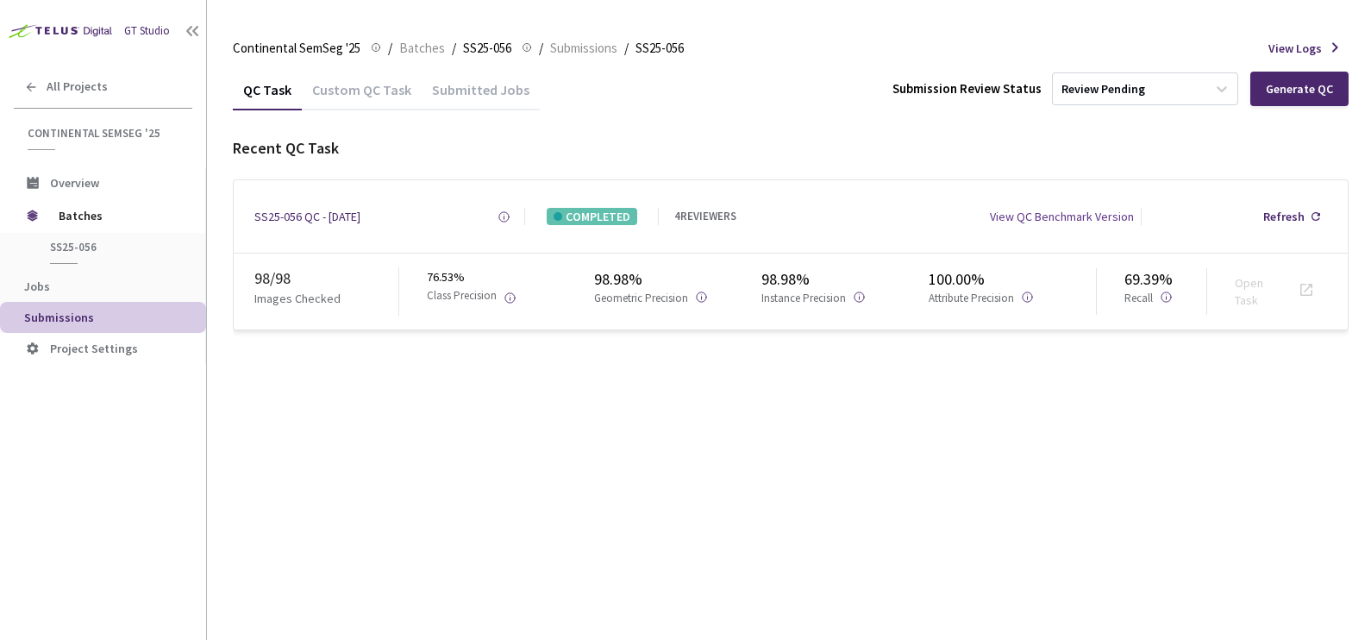
click at [392, 53] on li "/" at bounding box center [390, 48] width 4 height 21
click at [406, 50] on span "Batches" at bounding box center [422, 48] width 46 height 21
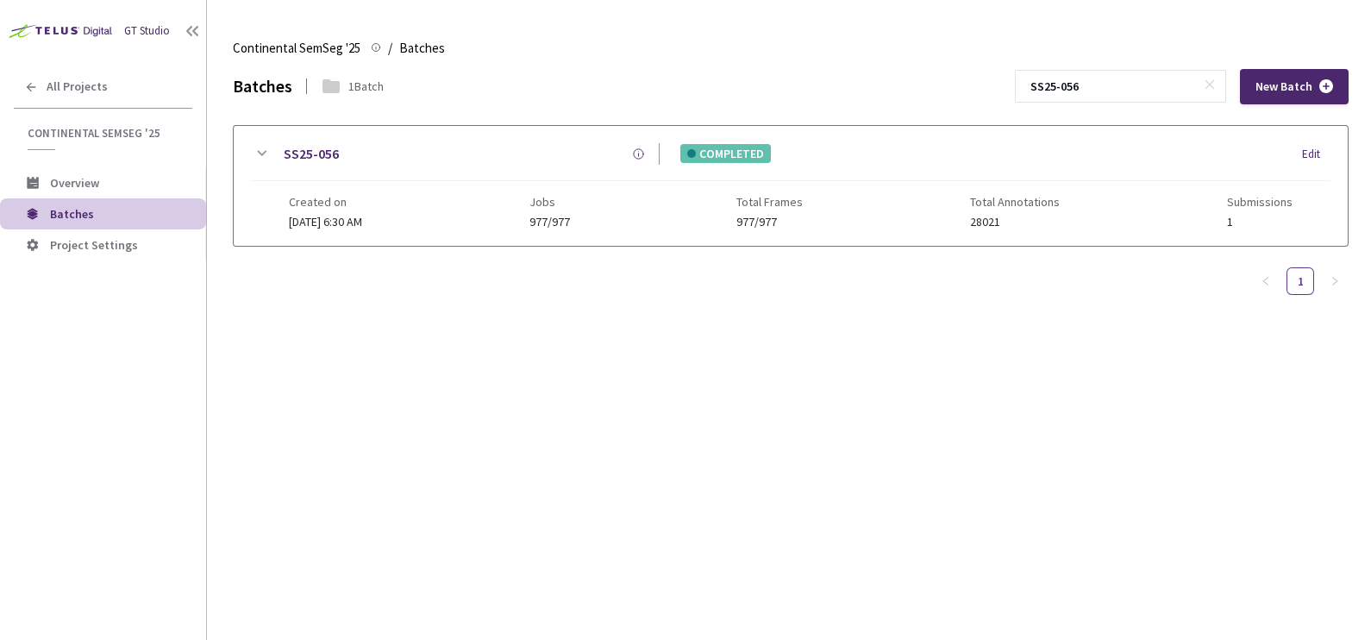
drag, startPoint x: 1177, startPoint y: 84, endPoint x: 1002, endPoint y: 91, distance: 175.1
click at [1002, 91] on div "Batches 1 Batch SS25-056 New Batch" at bounding box center [790, 86] width 1115 height 35
paste input "7"
type input "SS25-057"
click at [254, 157] on icon at bounding box center [261, 153] width 21 height 21
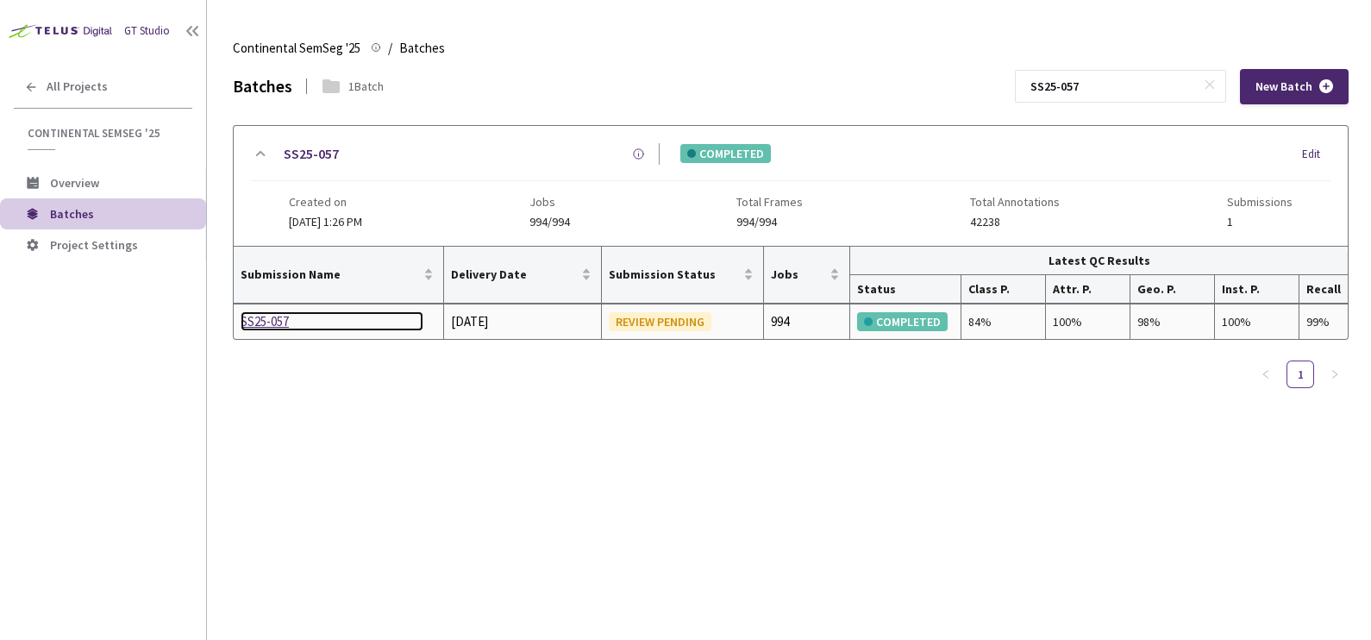
click at [280, 318] on div "SS25-057" at bounding box center [331, 321] width 183 height 21
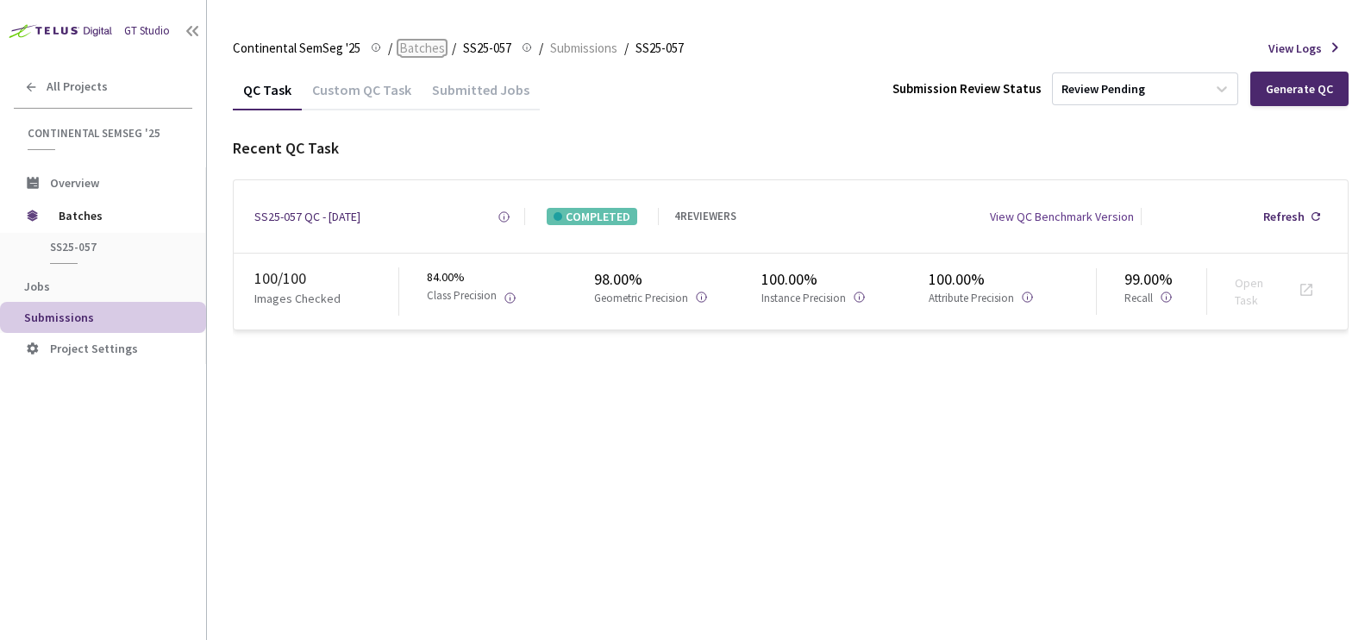
click at [423, 41] on span "Batches" at bounding box center [422, 48] width 46 height 21
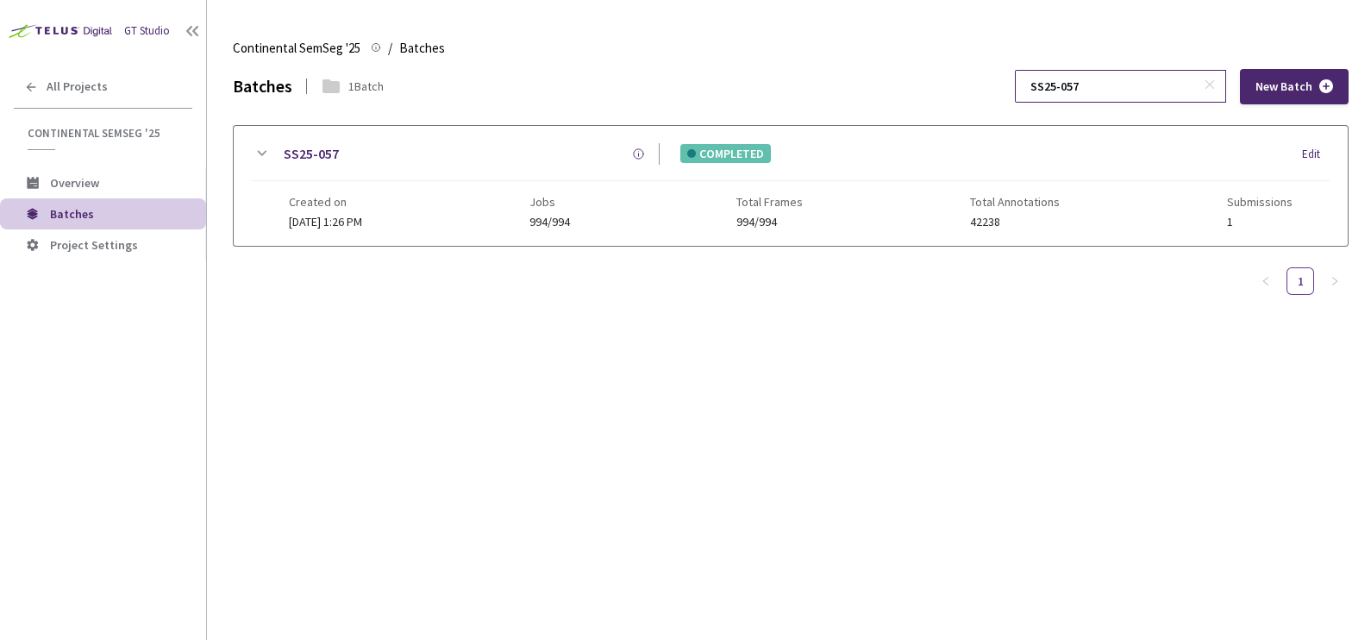
drag, startPoint x: 1109, startPoint y: 82, endPoint x: 1040, endPoint y: 88, distance: 69.2
click at [1040, 88] on div "SS25-057" at bounding box center [1120, 86] width 211 height 33
paste input "25-059"
type input "25-059"
click at [280, 152] on div "SS25-059" at bounding box center [466, 154] width 388 height 22
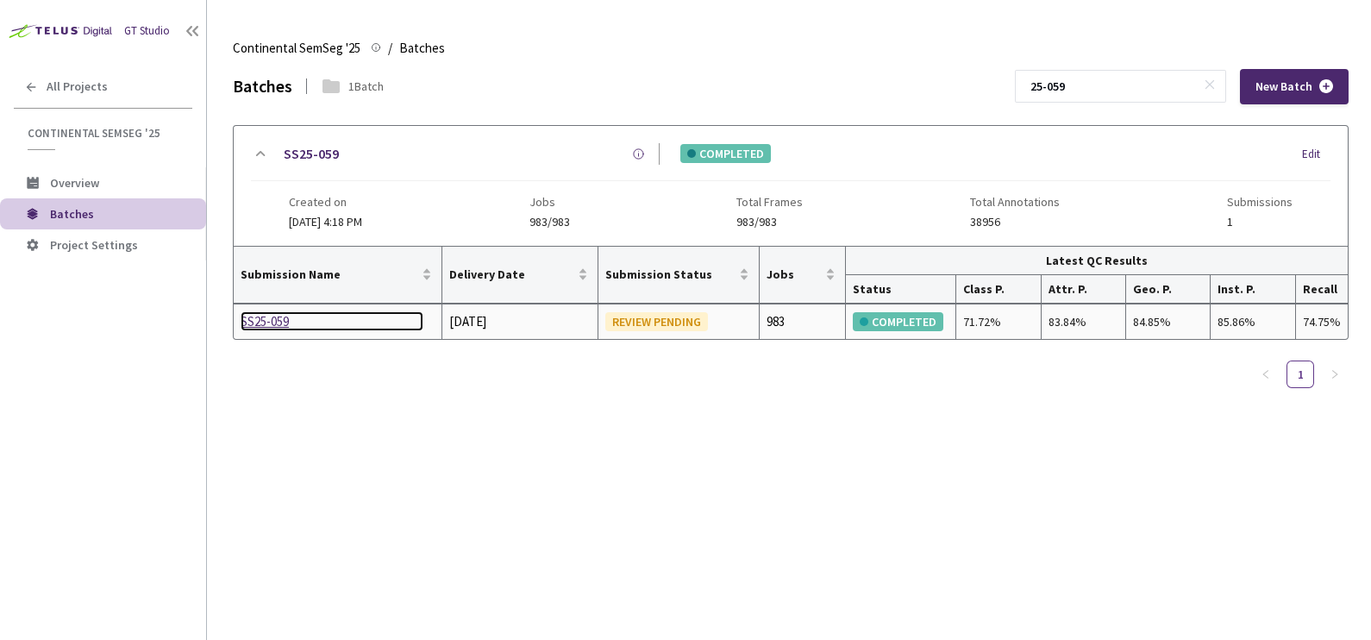
click at [282, 318] on div "SS25-059" at bounding box center [331, 321] width 183 height 21
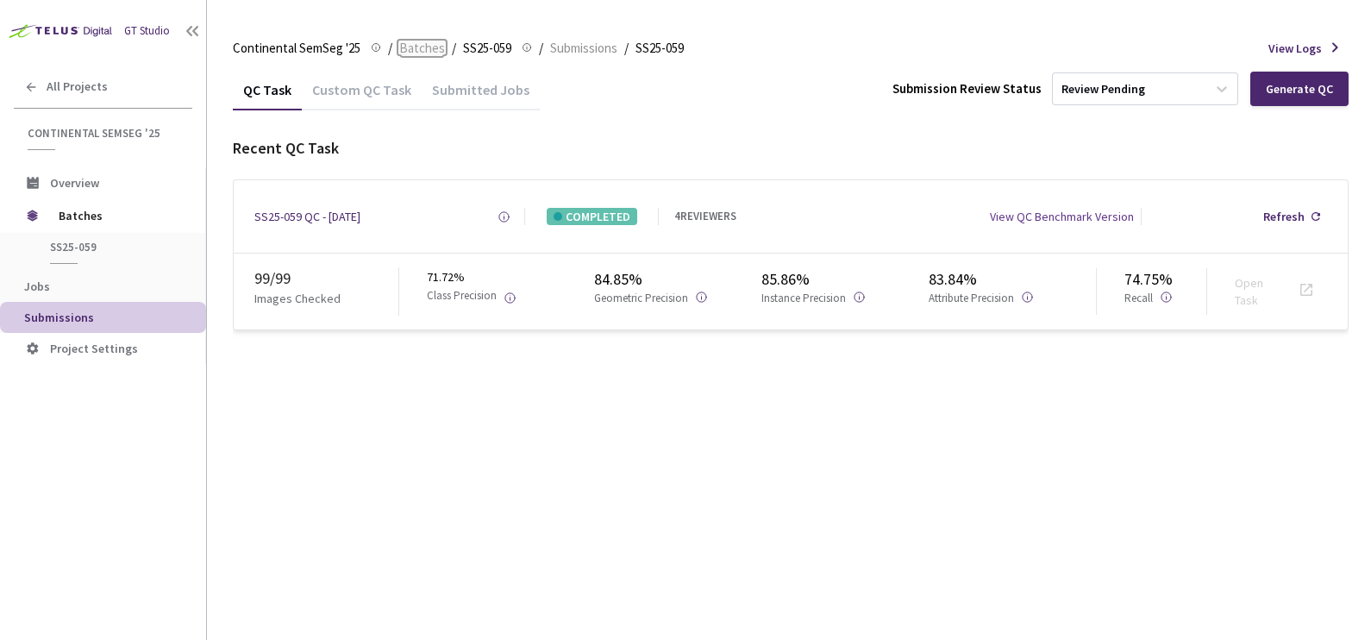
click at [416, 39] on span "Batches" at bounding box center [422, 48] width 46 height 21
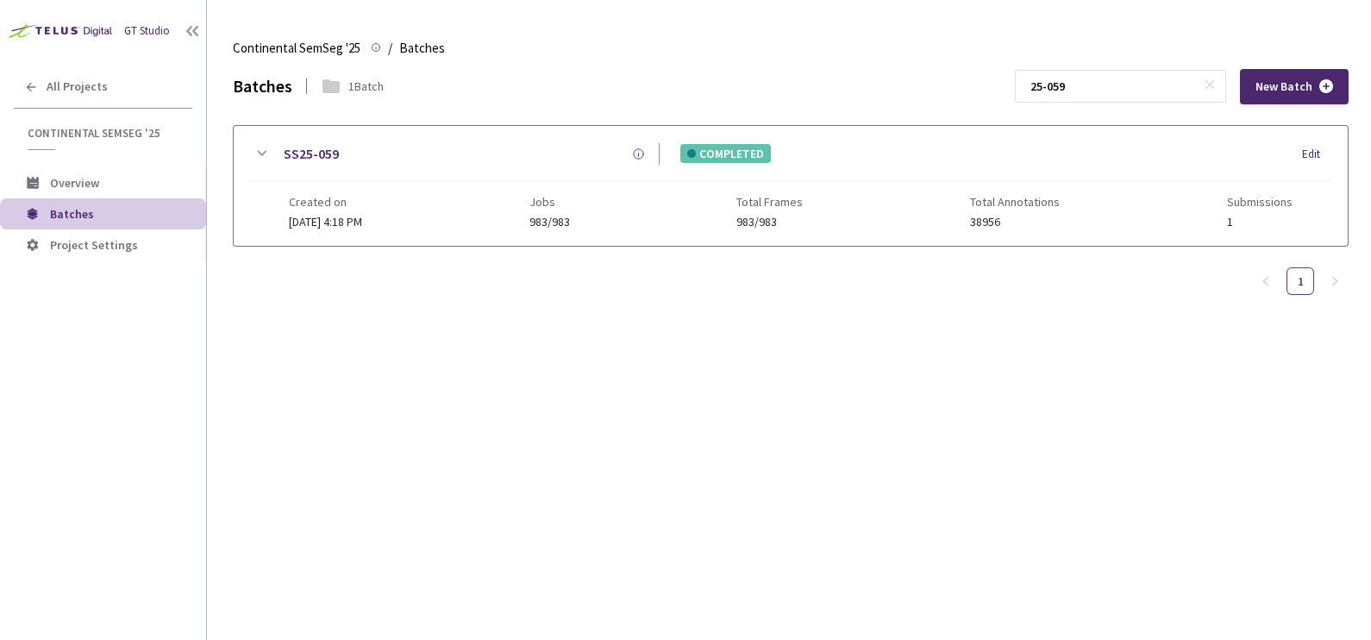
click at [141, 28] on div "GT Studio" at bounding box center [147, 31] width 46 height 16
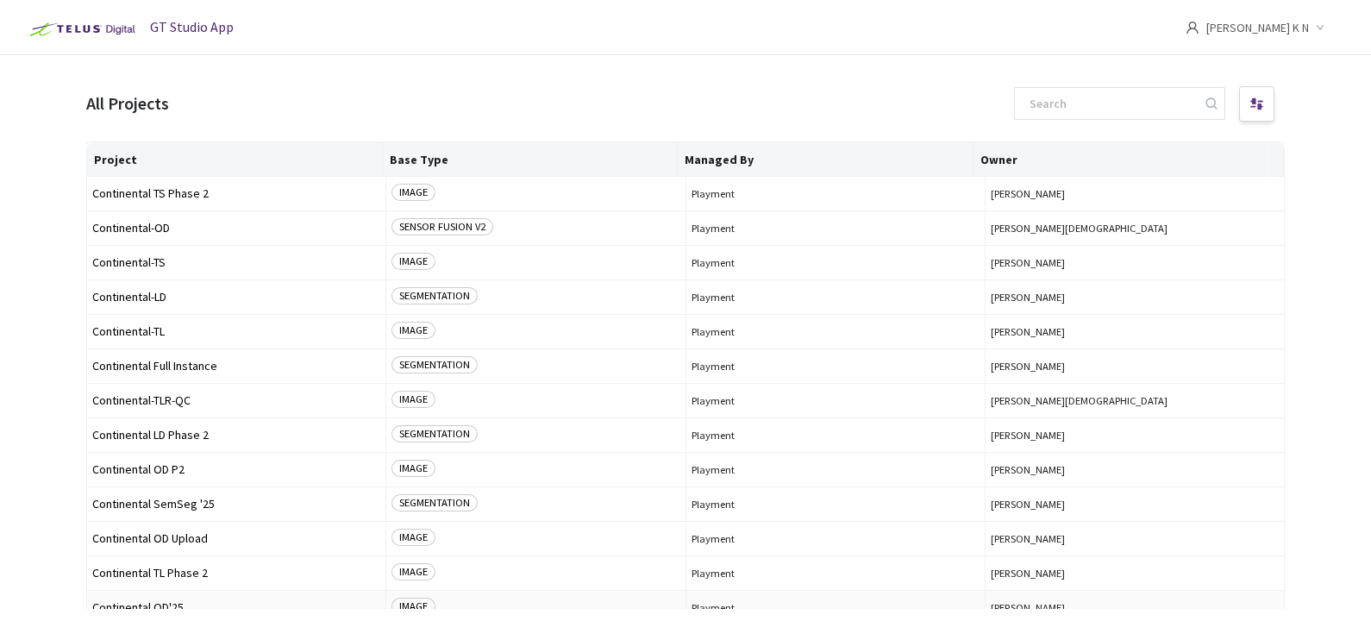
click at [147, 603] on span "Continental OD'25" at bounding box center [236, 607] width 288 height 13
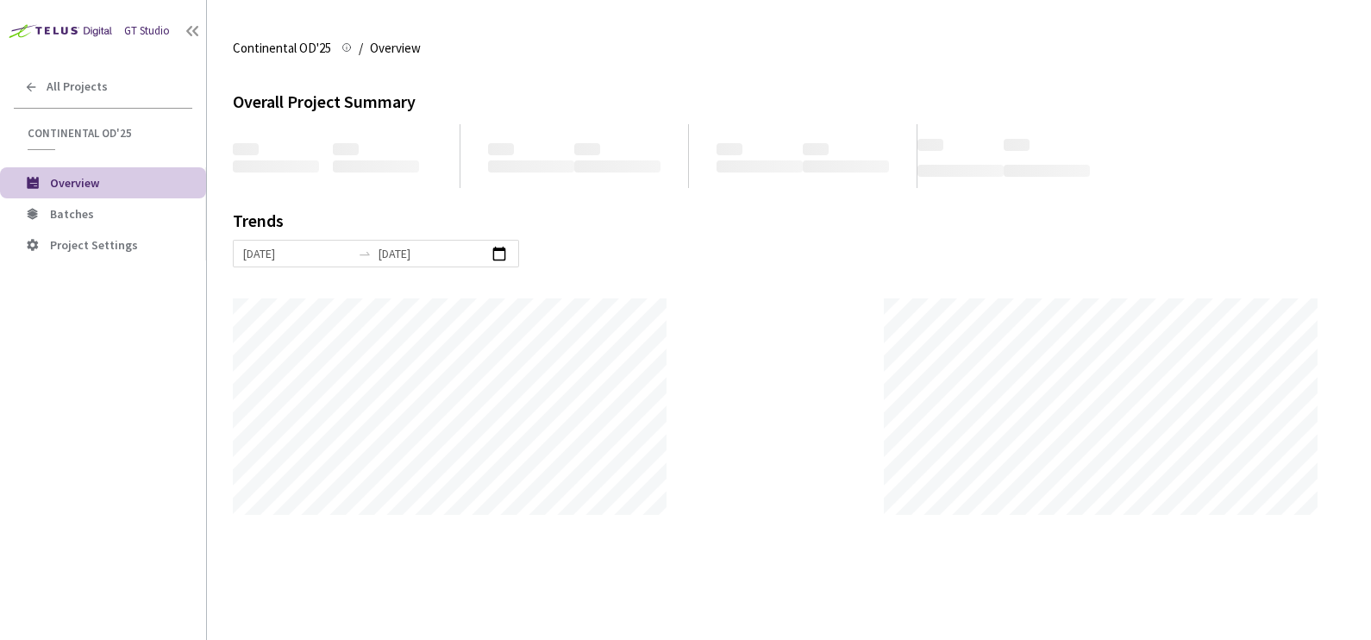
scroll to position [640, 1370]
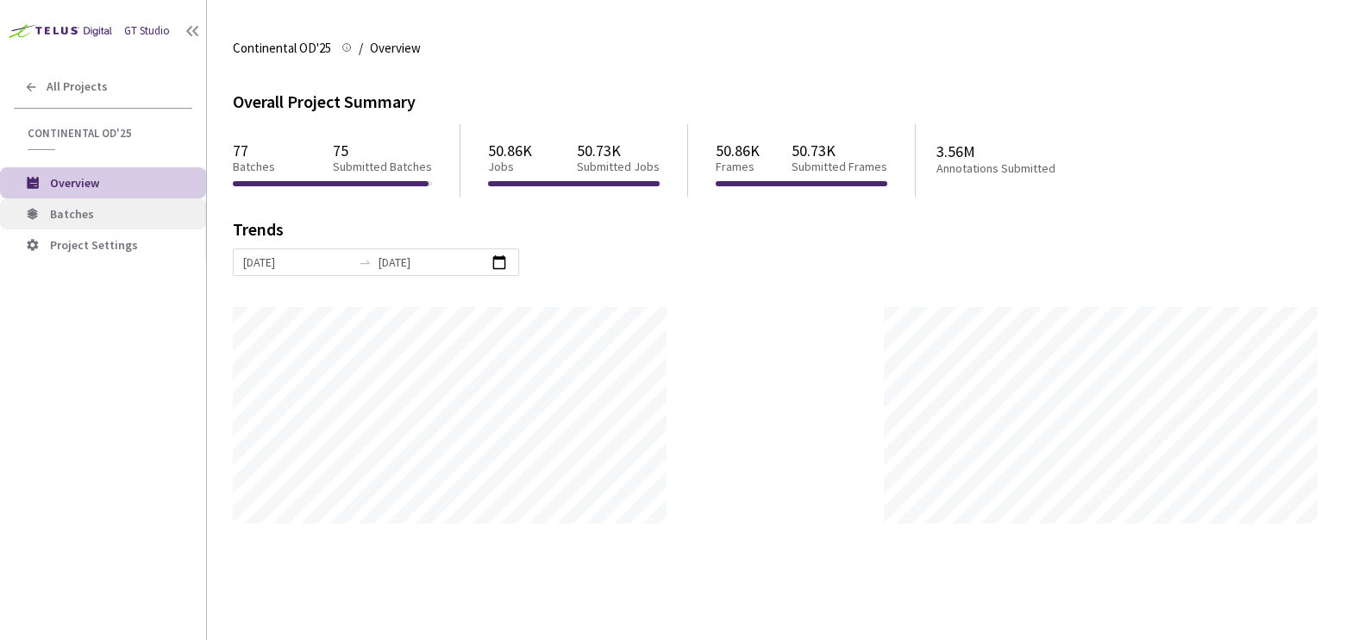
click at [142, 209] on span "Batches" at bounding box center [121, 214] width 142 height 15
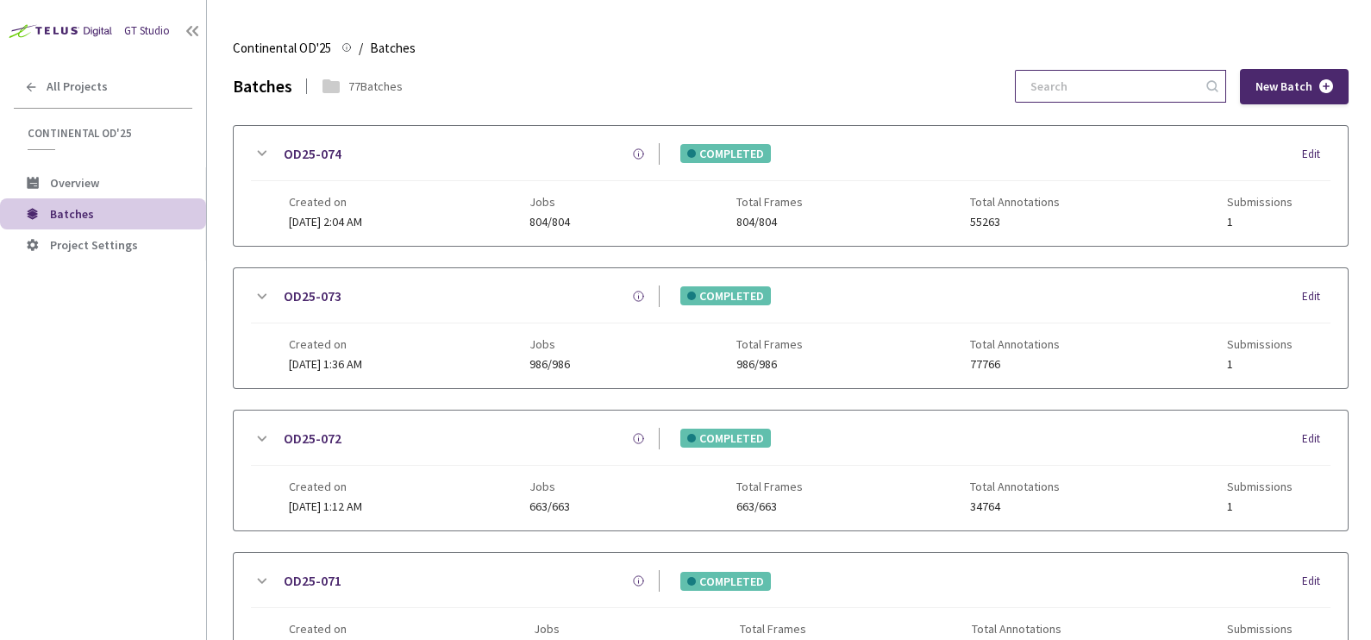
click at [1085, 88] on input at bounding box center [1112, 86] width 184 height 31
paste input "OD25-039"
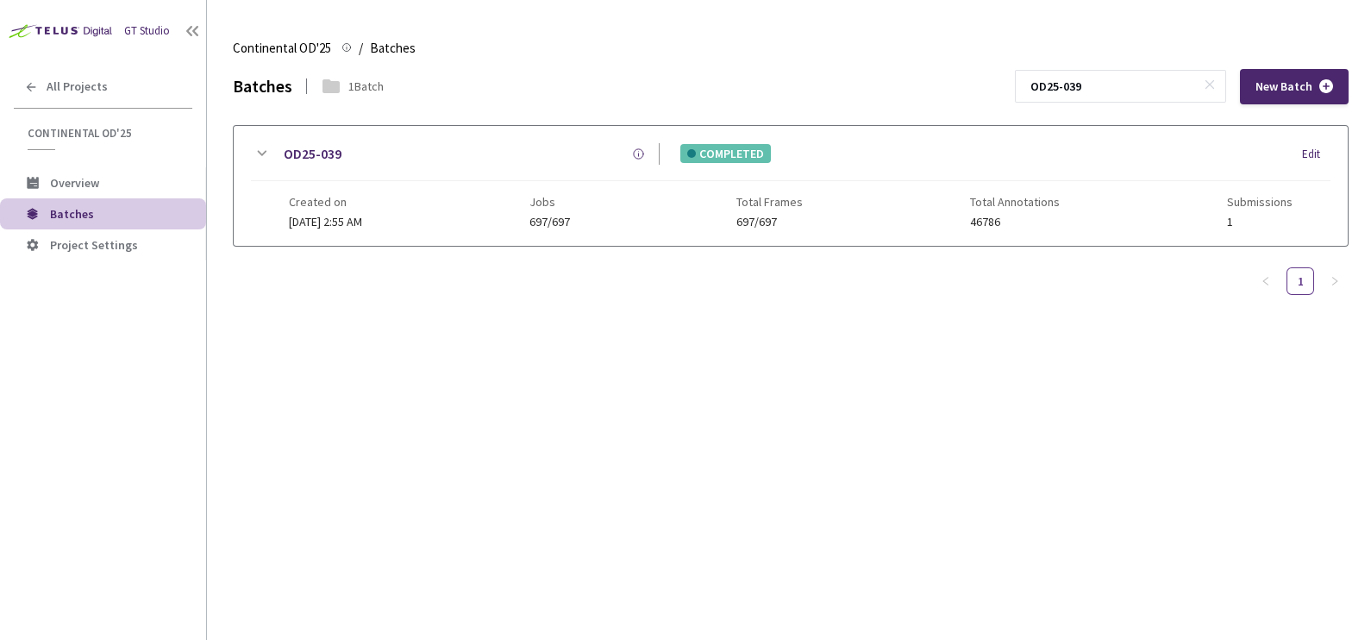
type input "OD25-039"
click at [257, 153] on icon at bounding box center [261, 153] width 21 height 21
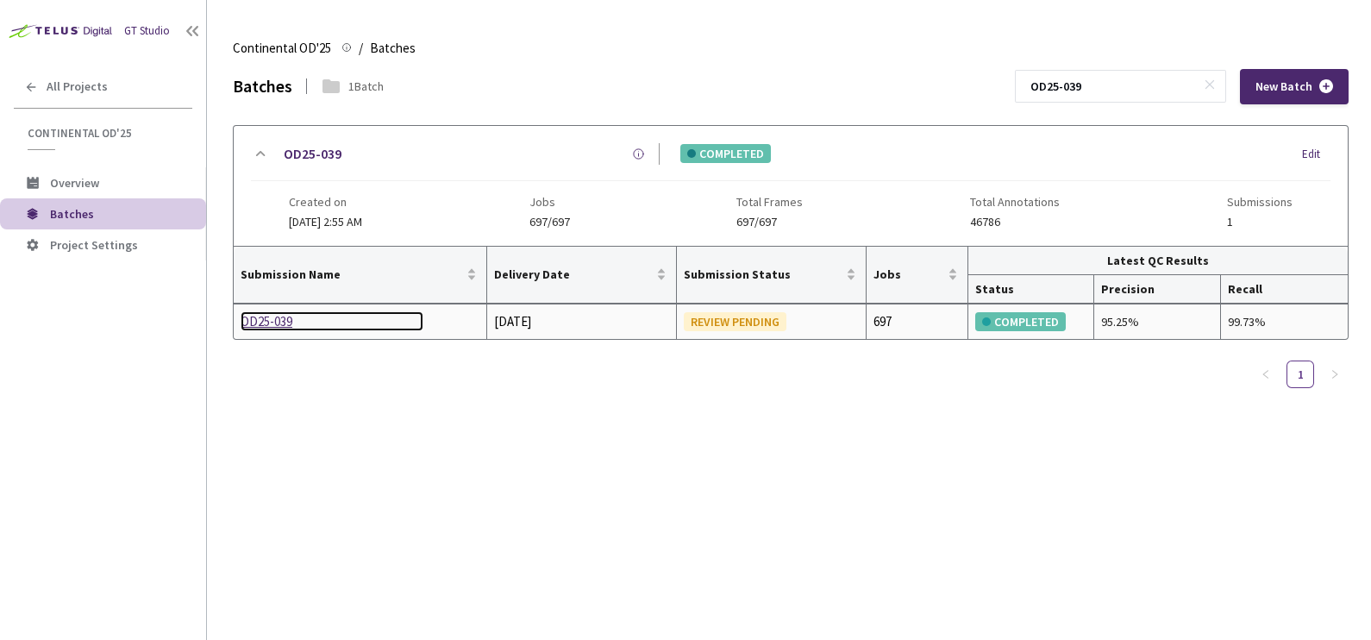
click at [272, 326] on div "OD25-039" at bounding box center [331, 321] width 183 height 21
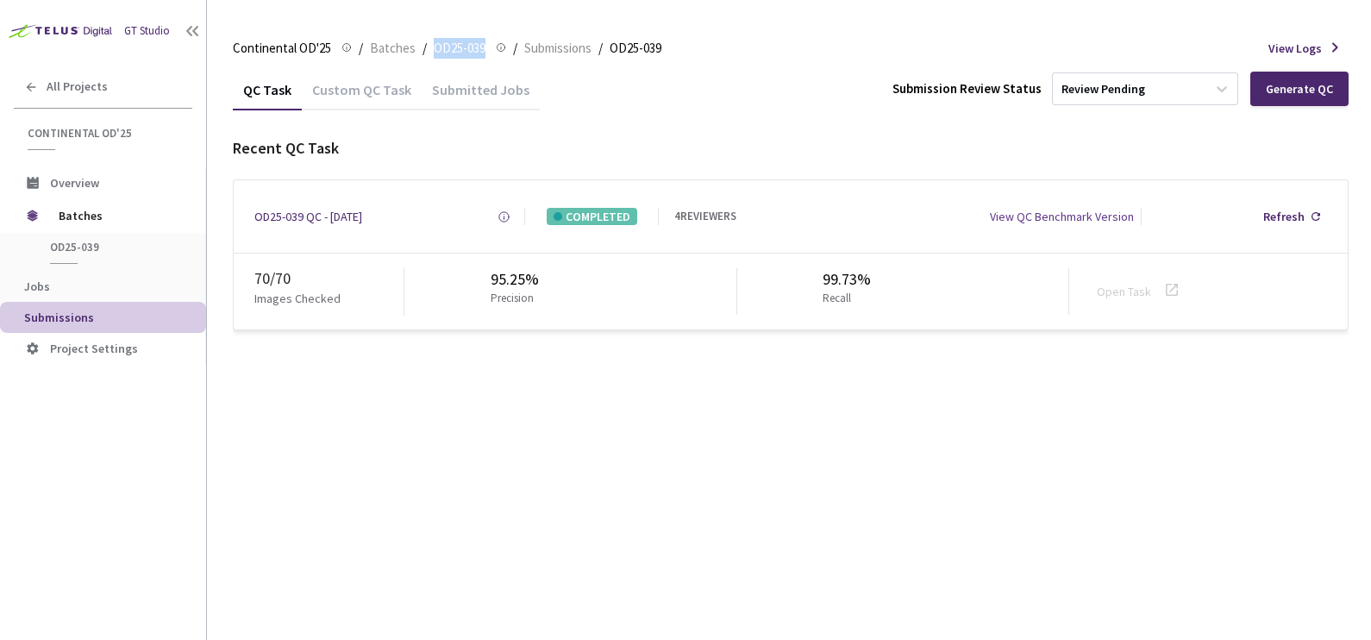
drag, startPoint x: 483, startPoint y: 47, endPoint x: 427, endPoint y: 48, distance: 56.1
click at [427, 48] on ol "Continental OD'25 Continental OD'25 / Batches / OD25-039 OD25-039 / Submissions…" at bounding box center [447, 48] width 428 height 21
copy ol "OD25-039"
